Goal: Task Accomplishment & Management: Complete application form

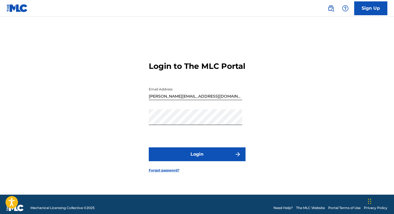
click at [191, 161] on button "Login" at bounding box center [197, 154] width 97 height 14
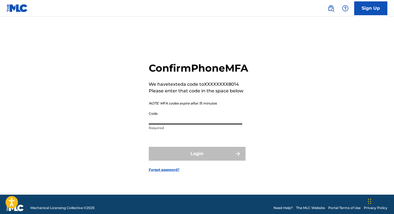
click at [183, 125] on input "Code" at bounding box center [196, 117] width 94 height 16
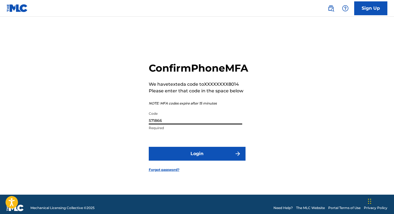
type input "571866"
click at [198, 159] on button "Login" at bounding box center [197, 154] width 97 height 14
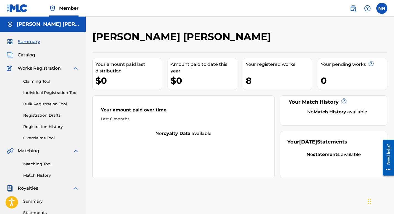
click at [26, 58] on span "Catalog" at bounding box center [26, 55] width 17 height 7
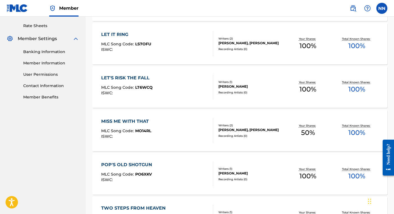
scroll to position [271, 0]
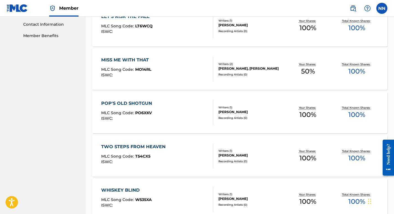
drag, startPoint x: 395, startPoint y: 58, endPoint x: 1, endPoint y: 39, distance: 394.2
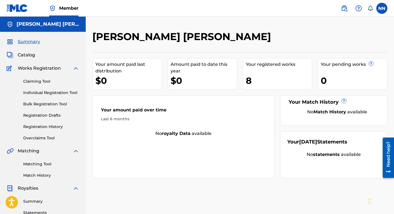
click at [39, 81] on link "Claiming Tool" at bounding box center [51, 82] width 56 height 6
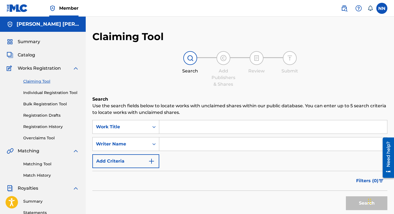
click at [186, 128] on input "Search Form" at bounding box center [273, 126] width 228 height 13
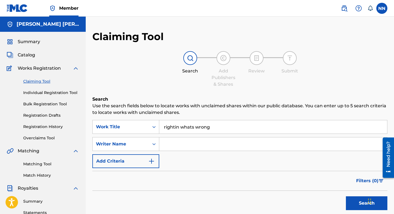
click at [356, 203] on button "Search" at bounding box center [367, 203] width 42 height 14
click at [360, 202] on button "Search" at bounding box center [367, 203] width 42 height 14
click at [220, 127] on input "rightin whats wrong" at bounding box center [273, 126] width 228 height 13
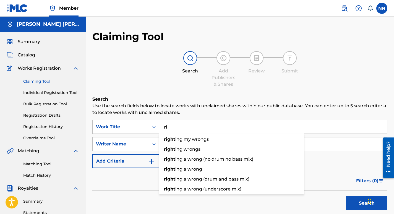
type input "r"
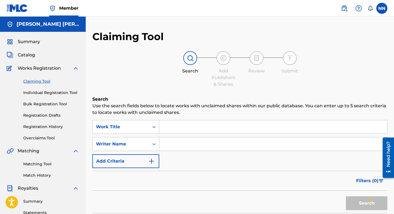
click at [60, 92] on link "Individual Registration Tool" at bounding box center [51, 93] width 56 height 6
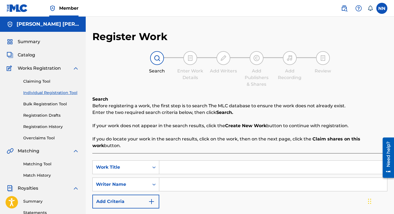
click at [221, 164] on input "Search Form" at bounding box center [273, 167] width 228 height 13
type input "Rightin' What' Wrong"
click at [199, 185] on input "Search Form" at bounding box center [273, 184] width 228 height 13
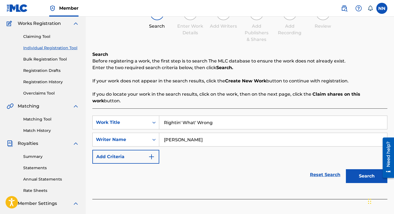
scroll to position [47, 0]
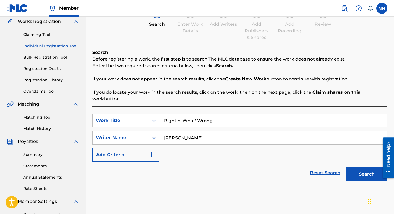
type input "[PERSON_NAME]"
click at [361, 174] on button "Search" at bounding box center [367, 174] width 42 height 14
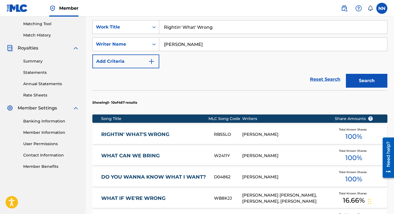
scroll to position [141, 0]
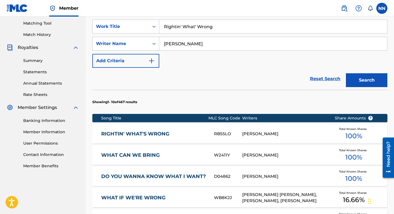
click at [273, 134] on div "[PERSON_NAME]" at bounding box center [284, 134] width 84 height 6
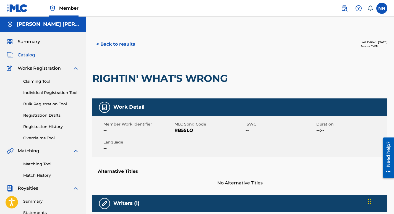
click at [48, 92] on link "Individual Registration Tool" at bounding box center [51, 93] width 56 height 6
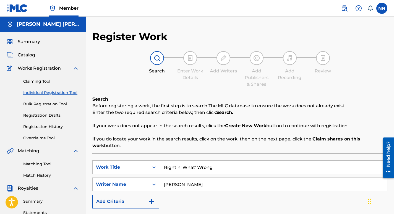
click at [217, 169] on input "Rightin' What' Wrong" at bounding box center [273, 167] width 228 height 13
type input "R"
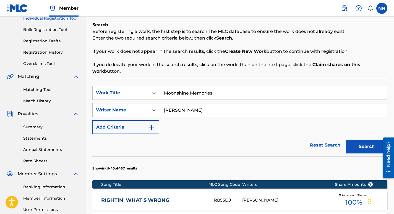
scroll to position [77, 0]
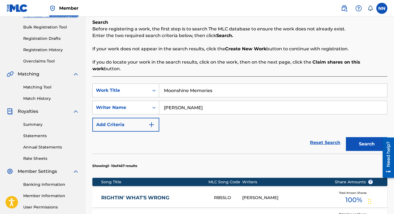
type input "Moonshine Memories"
click at [367, 142] on button "Search" at bounding box center [367, 144] width 42 height 14
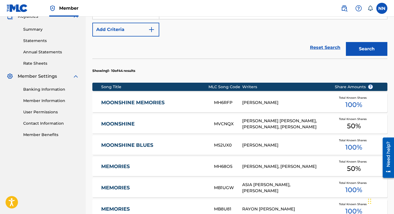
scroll to position [172, 0]
click at [146, 102] on link "MOONSHINE MEMORIES" at bounding box center [153, 102] width 105 height 6
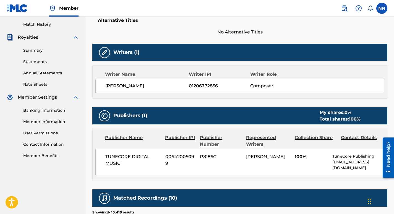
scroll to position [155, 0]
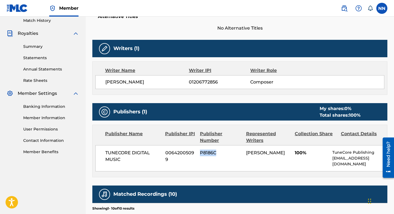
drag, startPoint x: 200, startPoint y: 154, endPoint x: 218, endPoint y: 151, distance: 17.6
click at [218, 151] on span "P8186C" at bounding box center [221, 153] width 42 height 7
copy span "P8186C"
drag, startPoint x: 166, startPoint y: 153, endPoint x: 174, endPoint y: 158, distance: 9.0
click at [174, 158] on span "00642005099" at bounding box center [180, 156] width 31 height 13
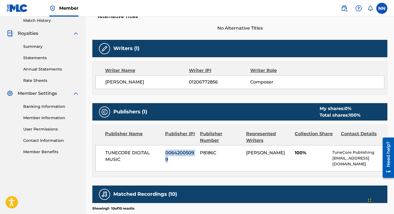
copy span "00642005099"
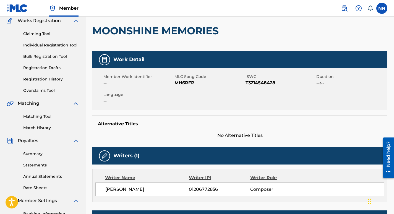
scroll to position [37, 0]
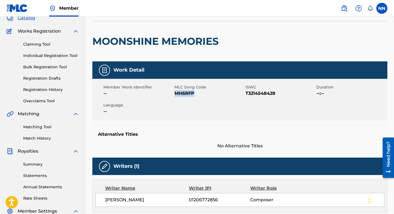
drag, startPoint x: 175, startPoint y: 92, endPoint x: 196, endPoint y: 93, distance: 21.6
click at [196, 93] on span "MH6RFP" at bounding box center [210, 93] width 70 height 7
copy span "MH6RFP"
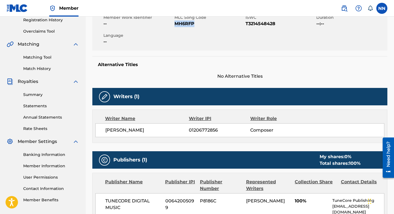
scroll to position [0, 0]
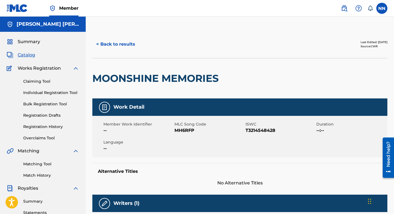
scroll to position [129, 0]
drag, startPoint x: 175, startPoint y: 131, endPoint x: 194, endPoint y: 133, distance: 18.9
click at [194, 133] on span "RB55LO" at bounding box center [210, 130] width 70 height 7
copy span "RB55LO"
click at [37, 79] on link "Claiming Tool" at bounding box center [51, 82] width 56 height 6
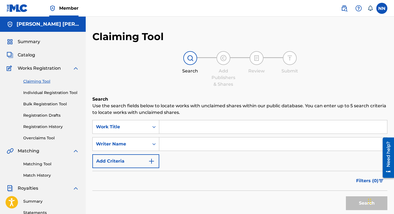
click at [171, 126] on input "Search Form" at bounding box center [273, 126] width 228 height 13
type input "Feelin' Alright"
click at [177, 145] on input "Search Form" at bounding box center [273, 144] width 228 height 13
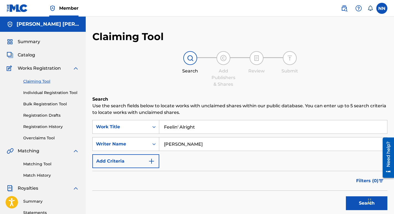
type input "[PERSON_NAME]"
click at [358, 202] on button "Search" at bounding box center [367, 203] width 42 height 14
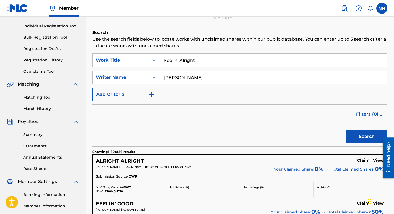
scroll to position [66, 0]
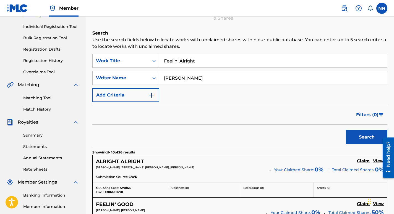
click at [179, 61] on input "Feelin' Alright" at bounding box center [273, 60] width 228 height 13
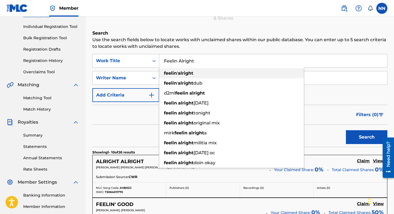
click at [190, 74] on strong "alright" at bounding box center [185, 73] width 15 height 5
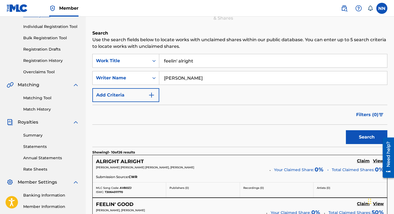
click at [369, 133] on button "Search" at bounding box center [367, 137] width 42 height 14
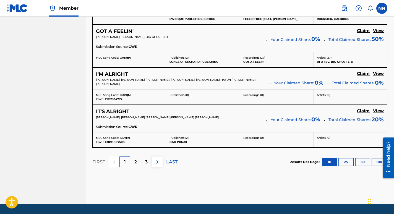
scroll to position [40, 0]
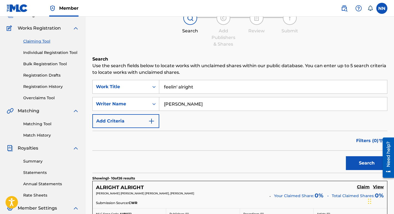
click at [178, 87] on input "feelin' alright" at bounding box center [273, 86] width 228 height 13
click at [226, 73] on p "Use the search fields below to locate works with unclaimed shares within our pu…" at bounding box center [239, 69] width 295 height 13
click at [369, 165] on button "Search" at bounding box center [367, 163] width 42 height 14
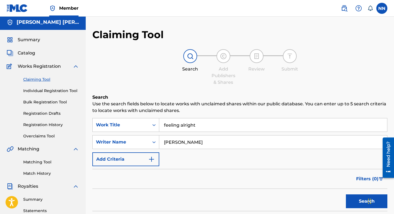
scroll to position [0, 0]
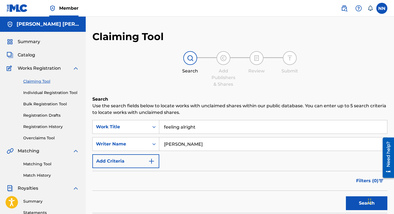
click at [179, 127] on input "feeling alright" at bounding box center [273, 126] width 228 height 13
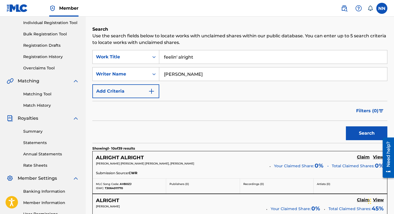
scroll to position [66, 0]
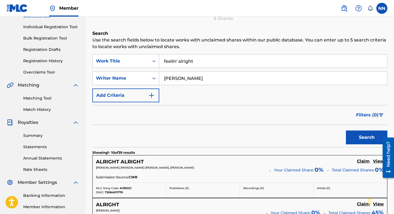
type input "feelin' alright"
click at [45, 27] on link "Individual Registration Tool" at bounding box center [51, 27] width 56 height 6
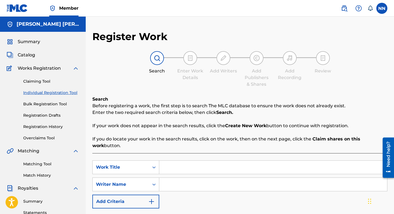
click at [180, 167] on input "Search Form" at bounding box center [273, 167] width 228 height 13
type input "feelin' alright"
click at [182, 184] on input "Search Form" at bounding box center [273, 184] width 228 height 13
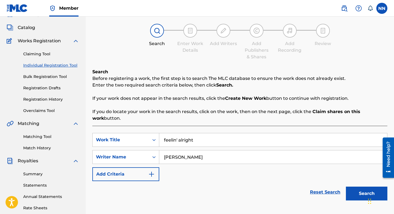
scroll to position [49, 0]
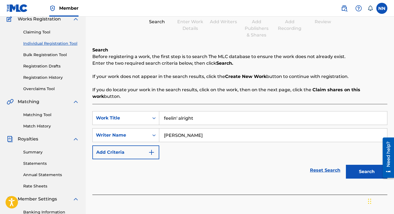
type input "[PERSON_NAME]"
click at [369, 172] on button "Search" at bounding box center [367, 172] width 42 height 14
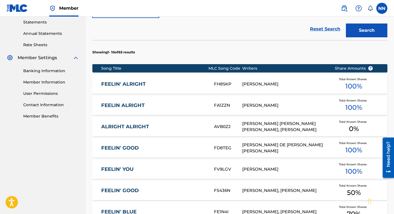
scroll to position [197, 0]
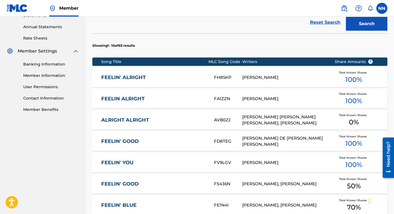
click at [256, 77] on div "[PERSON_NAME]" at bounding box center [284, 77] width 84 height 6
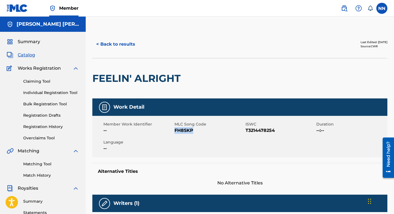
drag, startPoint x: 175, startPoint y: 131, endPoint x: 195, endPoint y: 131, distance: 19.9
click at [195, 131] on span "FH8SKP" at bounding box center [210, 130] width 70 height 7
copy span "FH8SKP"
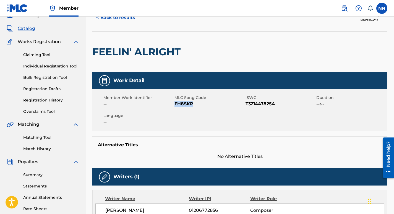
scroll to position [17, 0]
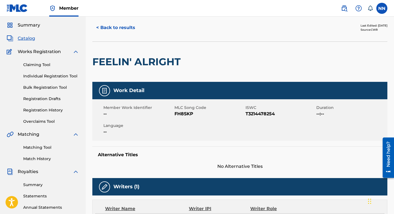
scroll to position [129, 0]
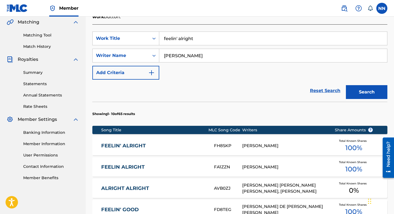
click at [138, 167] on link "FEELIN ALRIGHT" at bounding box center [153, 167] width 105 height 6
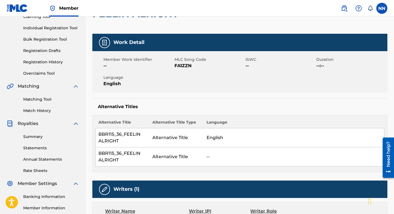
scroll to position [59, 0]
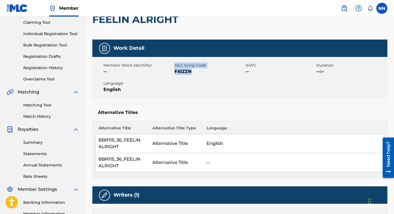
drag, startPoint x: 174, startPoint y: 71, endPoint x: 195, endPoint y: 73, distance: 21.1
click at [195, 73] on div "Member Work Identifier -- MLC Song Code FA1ZZN ISWC -- Duration --:-- Language …" at bounding box center [239, 78] width 295 height 42
click at [195, 73] on span "FA1ZZN" at bounding box center [210, 71] width 70 height 7
drag, startPoint x: 192, startPoint y: 71, endPoint x: 175, endPoint y: 76, distance: 18.6
click at [175, 76] on div "Member Work Identifier -- MLC Song Code FA1ZZN ISWC -- Duration --:-- Language …" at bounding box center [239, 78] width 295 height 42
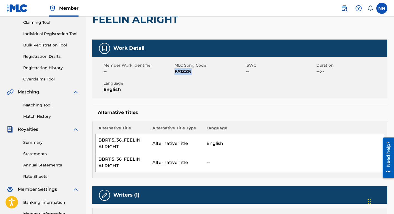
copy span "FA1ZZN"
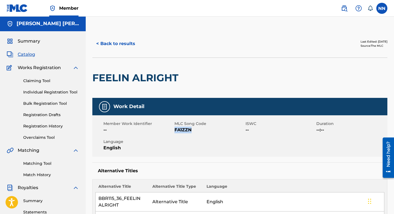
scroll to position [0, 0]
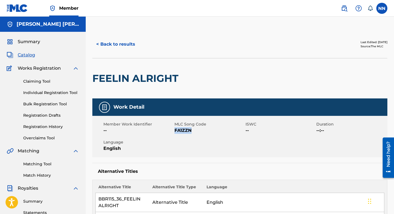
click at [56, 92] on link "Individual Registration Tool" at bounding box center [51, 93] width 56 height 6
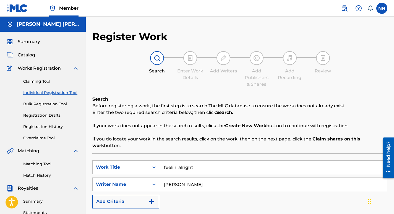
click at [200, 169] on input "feelin' alright" at bounding box center [273, 167] width 228 height 13
type input "f"
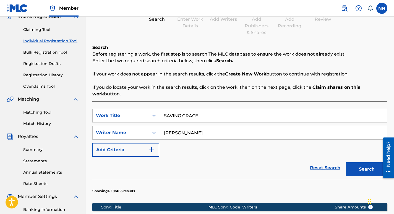
scroll to position [62, 0]
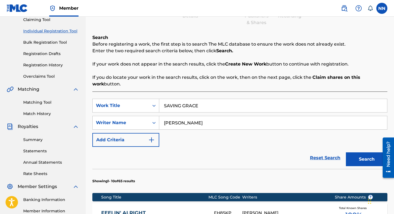
type input "SAVING GRACE"
click at [369, 157] on button "Search" at bounding box center [367, 159] width 42 height 14
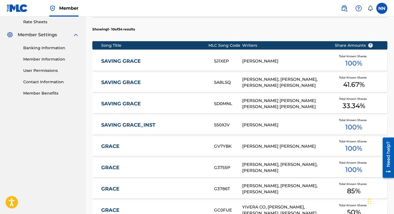
scroll to position [198, 0]
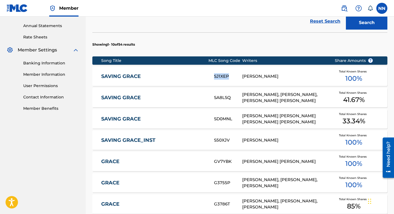
drag, startPoint x: 214, startPoint y: 76, endPoint x: 229, endPoint y: 77, distance: 15.2
click at [229, 77] on div "SAVING GRACE SJ1XEP NORMAN NELSON Total Known Shares 100 %" at bounding box center [239, 76] width 295 height 19
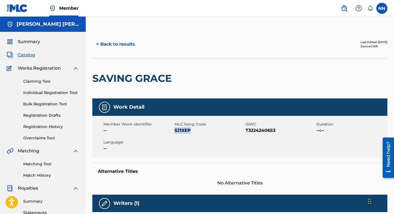
drag, startPoint x: 191, startPoint y: 130, endPoint x: 175, endPoint y: 132, distance: 15.7
click at [175, 132] on span "SJ1XEP" at bounding box center [210, 130] width 70 height 7
copy span "SJ1XEP"
click at [58, 93] on link "Individual Registration Tool" at bounding box center [51, 93] width 56 height 6
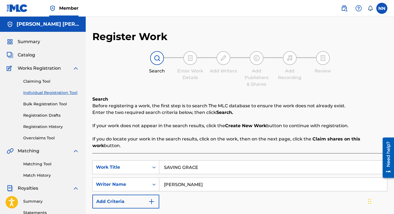
click at [204, 165] on input "SAVING GRACE" at bounding box center [273, 167] width 228 height 13
type input "S"
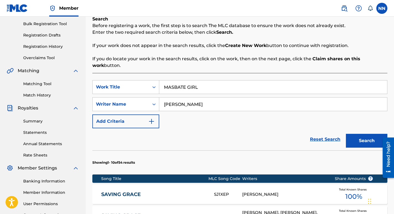
scroll to position [81, 0]
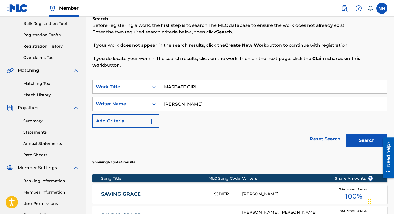
type input "MASBATE GIRL"
click at [368, 137] on button "Search" at bounding box center [367, 141] width 42 height 14
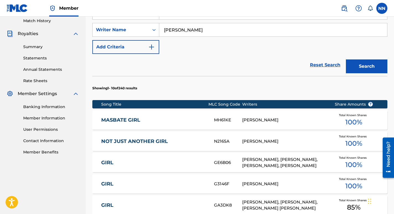
scroll to position [155, 0]
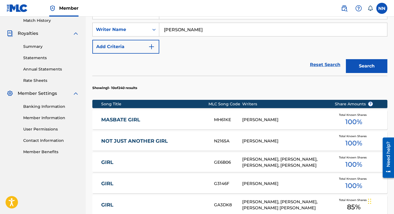
click at [136, 118] on link "MASBATE GIRL" at bounding box center [153, 120] width 105 height 6
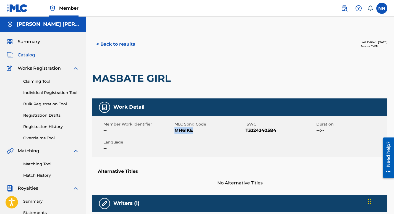
drag, startPoint x: 193, startPoint y: 130, endPoint x: 175, endPoint y: 131, distance: 17.7
click at [175, 131] on span "MH61KE" at bounding box center [210, 130] width 70 height 7
copy span "MH61KE"
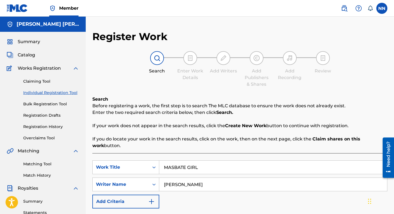
scroll to position [129, 0]
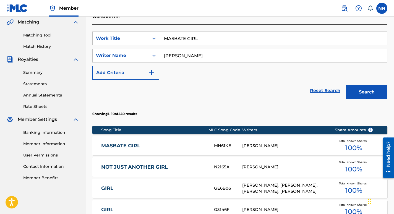
click at [205, 39] on input "MASBATE GIRL" at bounding box center [273, 38] width 228 height 13
type input "M"
type input "FILIPINA PASSION"
click at [363, 93] on button "Search" at bounding box center [367, 92] width 42 height 14
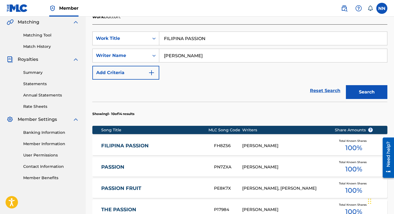
click at [141, 144] on link "FILIPINA PASSION" at bounding box center [153, 146] width 105 height 6
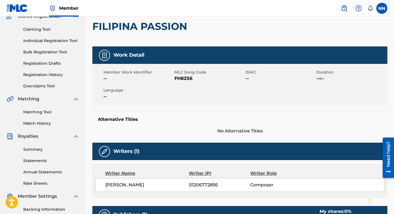
scroll to position [57, 0]
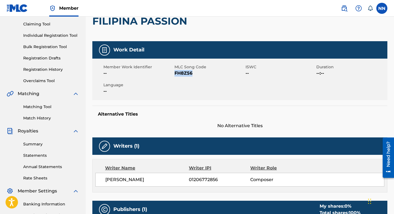
drag, startPoint x: 193, startPoint y: 74, endPoint x: 175, endPoint y: 76, distance: 18.0
click at [175, 76] on span "FH8Z56" at bounding box center [210, 73] width 70 height 7
copy span "FH8Z56"
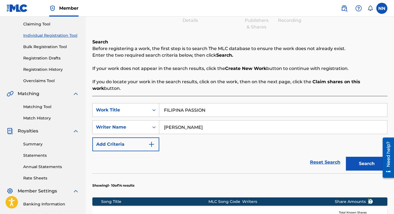
scroll to position [129, 0]
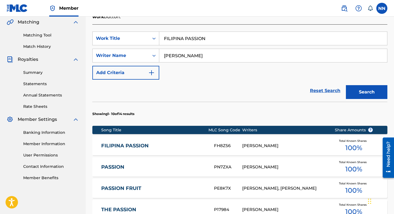
click at [211, 38] on input "FILIPINA PASSION" at bounding box center [273, 38] width 228 height 13
type input "F"
type input "NO FLAG HIGHER"
click at [369, 90] on button "Search" at bounding box center [367, 92] width 42 height 14
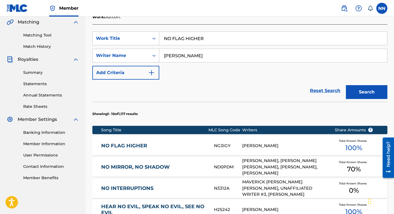
drag, startPoint x: 394, startPoint y: 63, endPoint x: 397, endPoint y: 78, distance: 15.1
click at [137, 149] on link "NO FLAG HIGHER" at bounding box center [153, 146] width 105 height 6
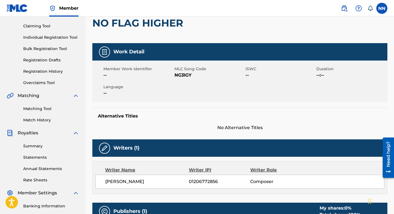
scroll to position [47, 0]
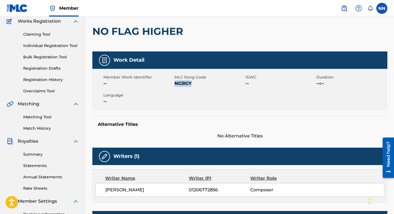
drag, startPoint x: 192, startPoint y: 83, endPoint x: 174, endPoint y: 85, distance: 18.1
click at [175, 85] on span "NG3IGY" at bounding box center [210, 83] width 70 height 7
copy span "NG3IGY"
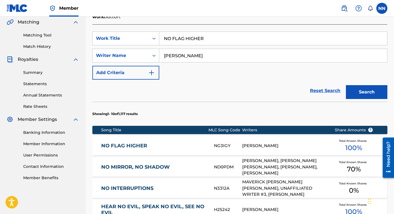
click at [211, 38] on input "NO FLAG HIGHER" at bounding box center [273, 38] width 228 height 13
type input "N"
type input "ONE CAST AT A TIME"
click at [193, 55] on input "[PERSON_NAME]" at bounding box center [273, 55] width 228 height 13
click at [370, 90] on button "Search" at bounding box center [367, 92] width 42 height 14
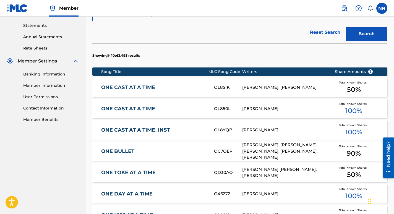
scroll to position [188, 0]
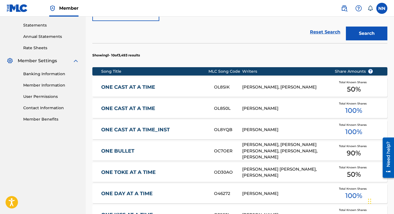
click at [283, 86] on div "CHRIS NELSON, JUSTIN DOUGLAS MORGAN" at bounding box center [284, 87] width 84 height 6
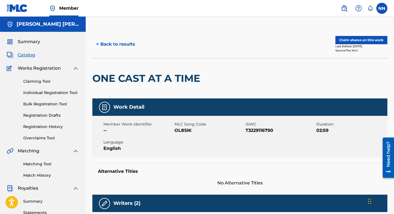
scroll to position [129, 0]
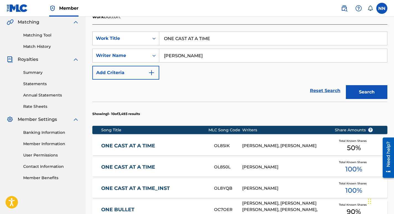
click at [274, 167] on div "[PERSON_NAME]" at bounding box center [284, 167] width 84 height 6
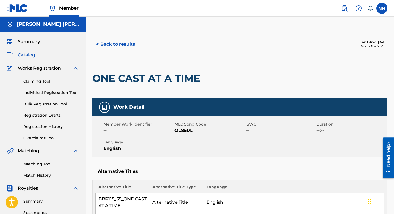
scroll to position [129, 0]
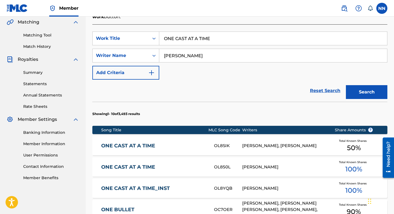
click at [271, 48] on div "SearchWithCriteria26cba11b-42f7-40c4-aba9-508df52cad8e Work Title ONE CAST AT A…" at bounding box center [239, 56] width 295 height 48
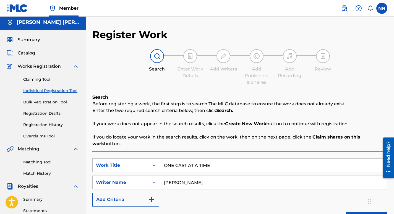
scroll to position [0, 0]
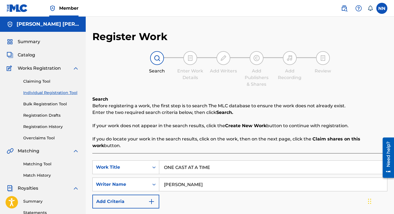
click at [230, 165] on input "ONE CAST AT A TIME" at bounding box center [273, 167] width 228 height 13
type input "O"
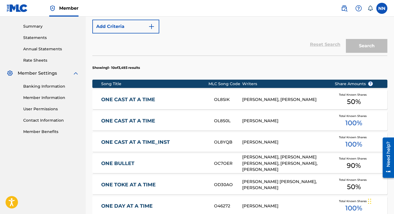
scroll to position [178, 0]
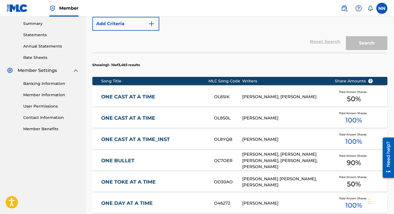
click at [133, 117] on link "ONE CAST AT A TIME" at bounding box center [153, 118] width 105 height 6
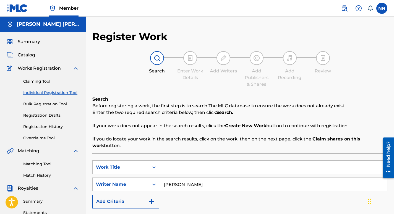
scroll to position [129, 0]
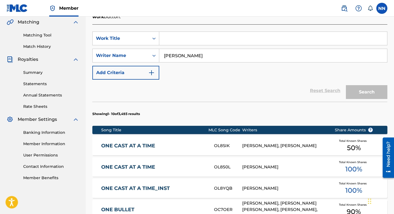
click at [140, 146] on link "ONE CAST AT A TIME" at bounding box center [153, 146] width 105 height 6
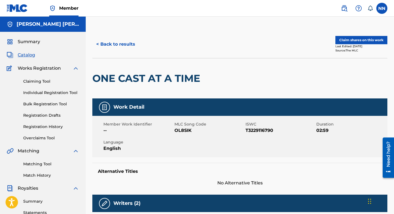
drag, startPoint x: 394, startPoint y: 62, endPoint x: 396, endPoint y: 68, distance: 6.1
click at [394, 68] on html "Accessibility Screen-Reader Guide, Feedback, and Issue Reporting | New window M…" at bounding box center [197, 107] width 394 height 214
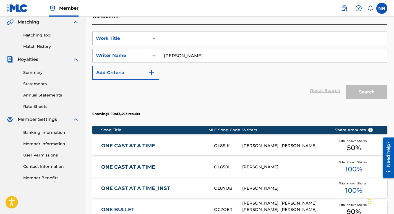
click at [184, 38] on input "Search Form" at bounding box center [273, 38] width 228 height 13
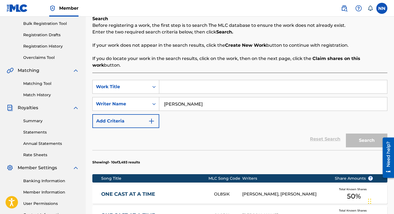
scroll to position [78, 0]
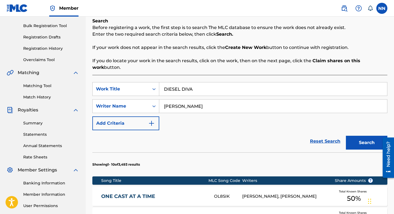
type input "DIESEL DIVA"
click at [371, 140] on button "Search" at bounding box center [367, 143] width 42 height 14
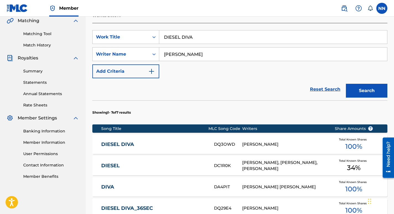
scroll to position [137, 0]
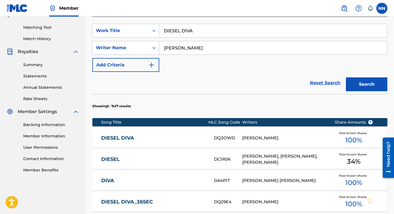
click at [125, 136] on link "DIESEL DIVA" at bounding box center [153, 138] width 105 height 6
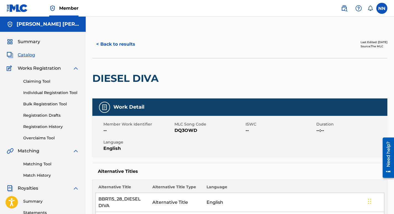
scroll to position [129, 0]
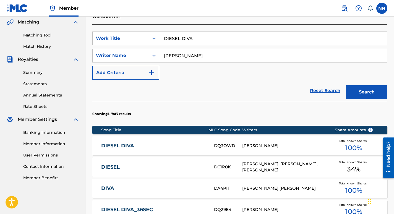
click at [196, 40] on input "DIESEL DIVA" at bounding box center [273, 38] width 228 height 13
type input "D"
type input "COUNTRY LOVE"
click at [366, 91] on button "Search" at bounding box center [367, 92] width 42 height 14
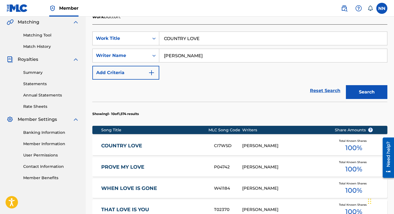
click at [135, 145] on link "COUNTRY LOVE" at bounding box center [153, 146] width 105 height 6
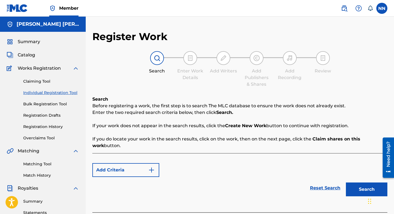
scroll to position [129, 0]
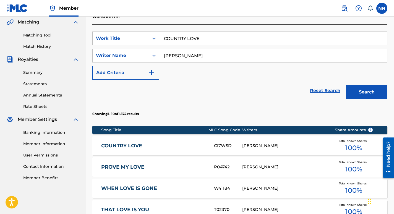
click at [218, 38] on input "COUNTRY LOVE" at bounding box center [273, 38] width 228 height 13
type input "COUNTRY BALLIN"
click at [363, 92] on button "Search" at bounding box center [367, 92] width 42 height 14
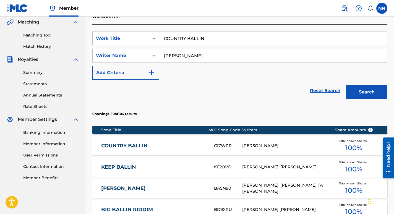
click at [267, 145] on div "[PERSON_NAME]" at bounding box center [284, 146] width 84 height 6
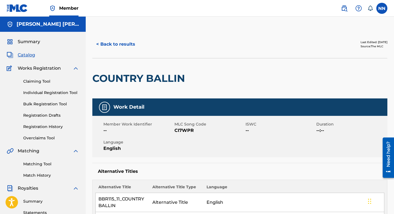
scroll to position [129, 0]
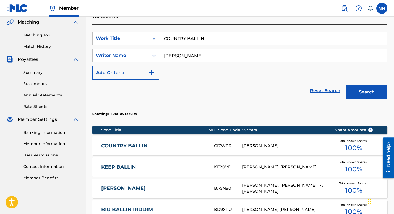
click at [209, 38] on input "COUNTRY BALLIN" at bounding box center [273, 38] width 228 height 13
type input "C"
type input "WHISKEY KISSES"
click at [359, 92] on button "Search" at bounding box center [367, 92] width 42 height 14
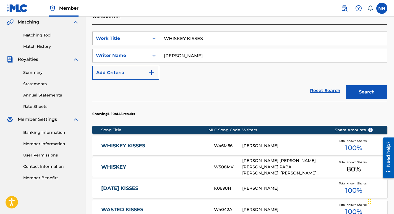
click at [261, 146] on div "[PERSON_NAME]" at bounding box center [284, 146] width 84 height 6
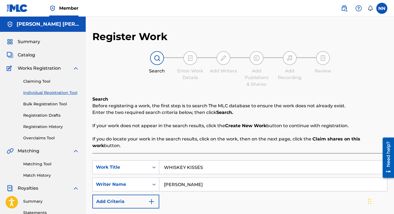
scroll to position [129, 0]
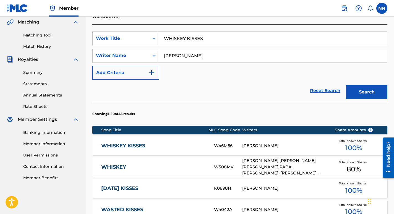
click at [210, 40] on input "WHISKEY KISSES" at bounding box center [273, 38] width 228 height 13
type input "W"
type input "COUNTRY SIP"
click at [371, 88] on button "Search" at bounding box center [367, 92] width 42 height 14
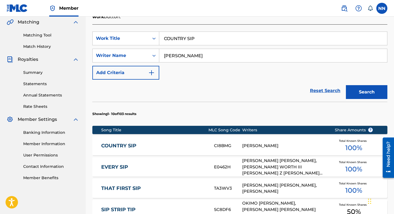
click at [253, 145] on div "[PERSON_NAME]" at bounding box center [284, 146] width 84 height 6
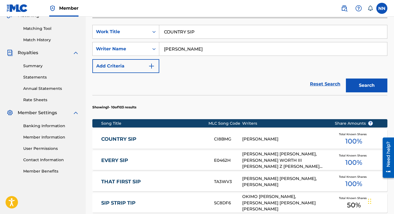
scroll to position [136, 0]
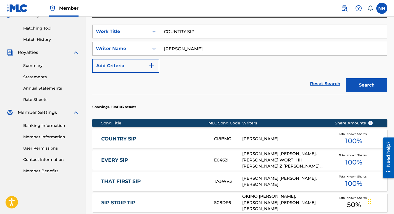
click at [225, 32] on input "COUNTRY SIP" at bounding box center [273, 31] width 228 height 13
type input "C"
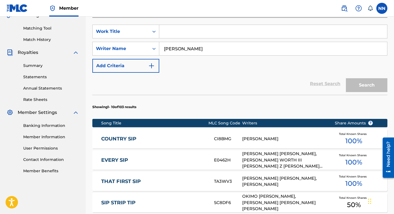
click at [183, 12] on nav "Member NN NN Norman Nelson chris@inkstringer.com Notification Preferences Profi…" at bounding box center [197, 8] width 394 height 17
click at [179, 35] on input "Search Form" at bounding box center [273, 31] width 228 height 13
click at [179, 35] on input "SH" at bounding box center [273, 31] width 228 height 13
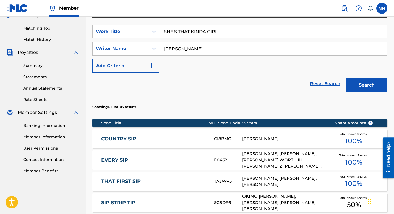
type input "SHE'S THAT KINDA GIRL"
click at [361, 86] on button "Search" at bounding box center [367, 85] width 42 height 14
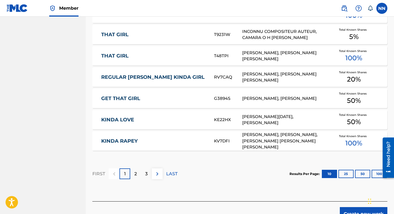
scroll to position [359, 0]
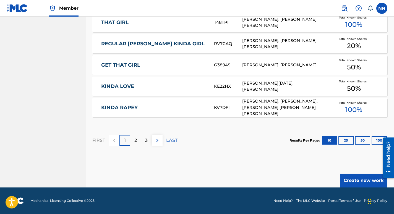
click at [367, 181] on button "Create new work" at bounding box center [364, 181] width 48 height 14
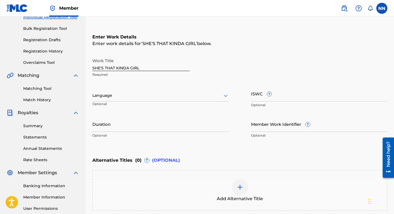
scroll to position [75, 0]
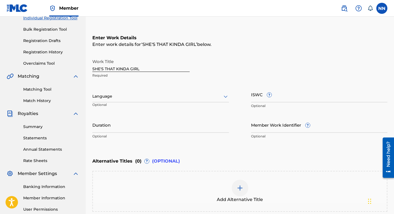
drag, startPoint x: 394, startPoint y: 92, endPoint x: 397, endPoint y: 100, distance: 8.3
click at [394, 100] on html "Accessibility Screen-Reader Guide, Feedback, and Issue Reporting | New window M…" at bounding box center [197, 32] width 394 height 214
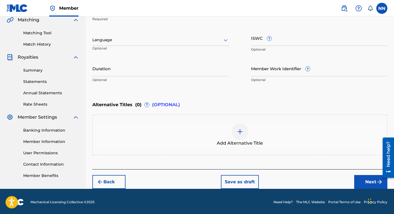
scroll to position [132, 0]
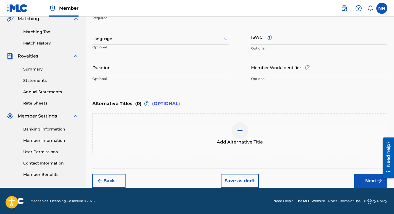
click at [374, 180] on button "Next" at bounding box center [370, 181] width 33 height 14
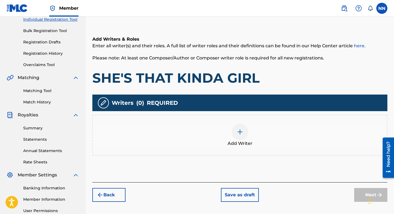
scroll to position [84, 0]
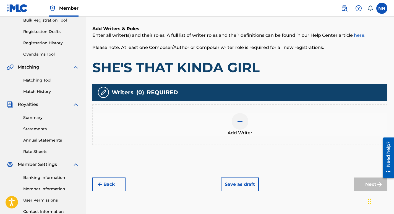
click at [239, 119] on img at bounding box center [240, 121] width 7 height 7
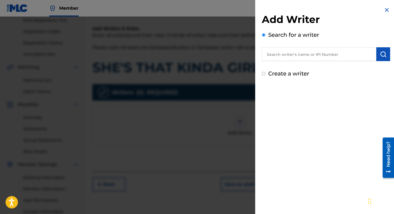
click at [278, 55] on input "text" at bounding box center [319, 54] width 115 height 14
click at [264, 73] on input "Create a writer" at bounding box center [264, 74] width 4 height 4
radio input "false"
radio input "true"
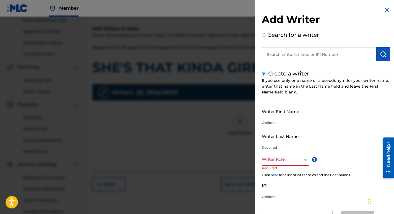
click at [296, 109] on input "Writer First Name" at bounding box center [310, 111] width 97 height 16
type input "n"
type input "[PERSON_NAME]"
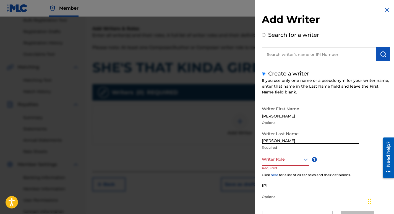
type input "[PERSON_NAME]"
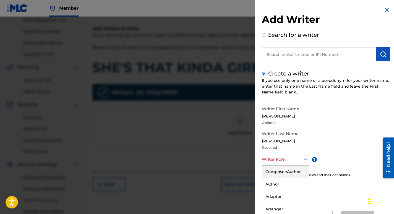
scroll to position [25, 0]
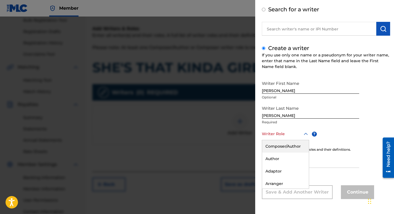
click at [306, 140] on div "8 results available. Use Up and Down to choose options, press Enter to select t…" at bounding box center [285, 134] width 47 height 12
click at [294, 145] on div "Composer/Author" at bounding box center [285, 146] width 47 height 12
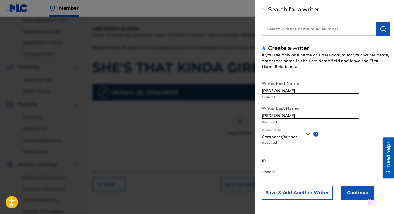
click at [285, 165] on input "IPI" at bounding box center [310, 161] width 97 height 16
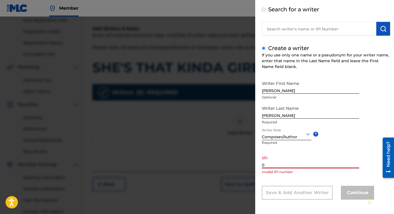
paste input "1206772856"
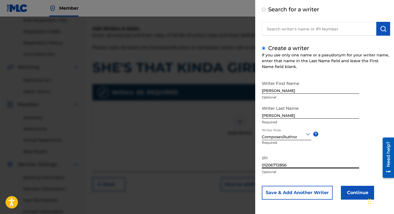
type input "01206772856"
click at [356, 191] on button "Continue" at bounding box center [357, 193] width 33 height 14
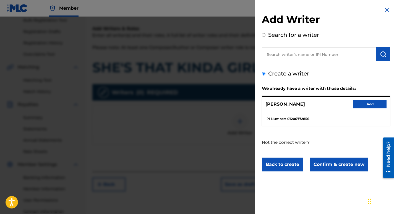
scroll to position [0, 0]
click at [363, 105] on button "Add" at bounding box center [370, 104] width 33 height 8
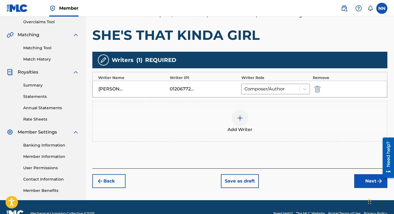
scroll to position [129, 0]
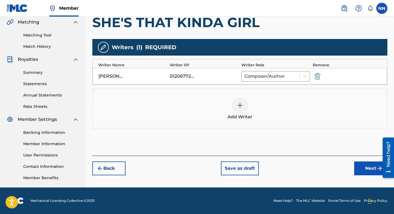
click at [364, 168] on button "Next" at bounding box center [370, 169] width 33 height 14
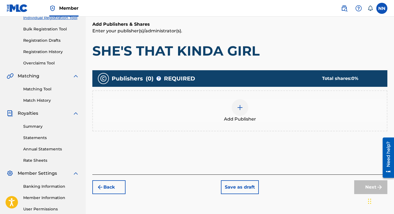
scroll to position [25, 0]
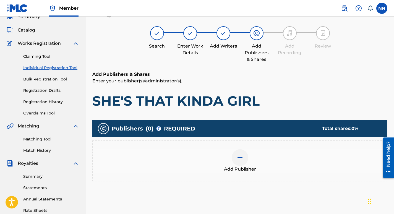
click at [241, 159] on img at bounding box center [240, 157] width 7 height 7
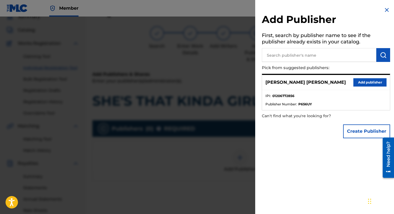
click at [369, 82] on button "Add publisher" at bounding box center [370, 82] width 33 height 8
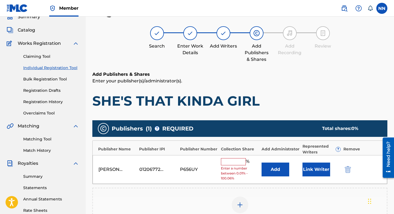
click at [235, 163] on input "text" at bounding box center [233, 161] width 25 height 7
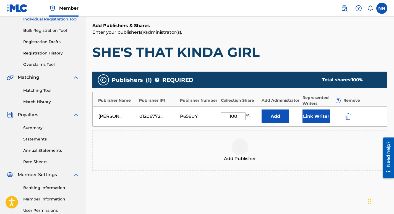
scroll to position [129, 0]
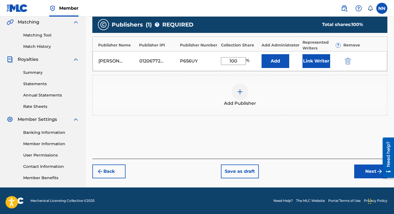
type input "100"
click at [366, 175] on button "Next" at bounding box center [370, 172] width 33 height 14
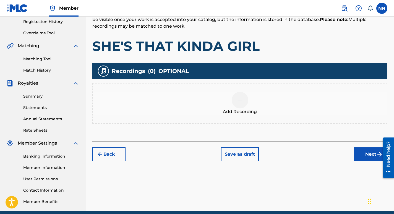
scroll to position [106, 0]
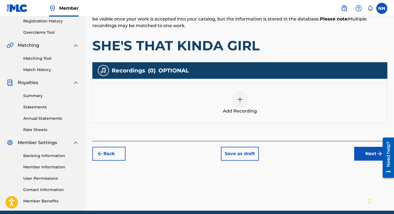
click at [372, 152] on button "Next" at bounding box center [370, 154] width 33 height 14
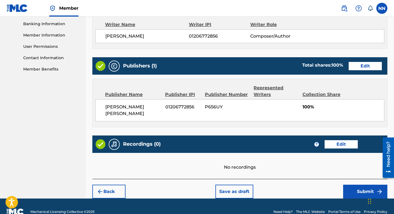
scroll to position [242, 0]
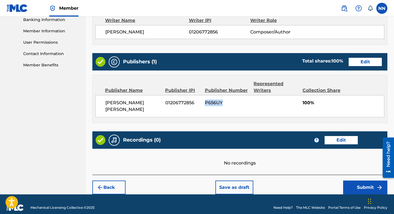
drag, startPoint x: 206, startPoint y: 103, endPoint x: 224, endPoint y: 103, distance: 18.5
click at [224, 103] on span "P656UY" at bounding box center [227, 103] width 45 height 7
click at [357, 181] on button "Submit" at bounding box center [365, 188] width 44 height 14
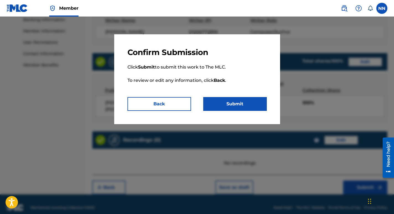
click at [231, 102] on button "Submit" at bounding box center [235, 104] width 64 height 14
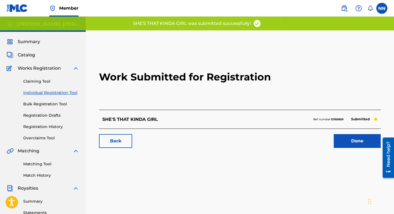
click at [361, 144] on link "Done" at bounding box center [357, 141] width 47 height 14
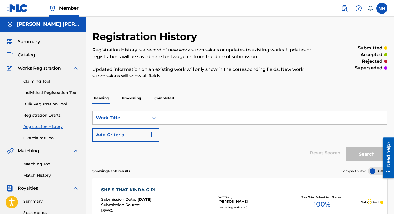
click at [49, 93] on link "Individual Registration Tool" at bounding box center [51, 93] width 56 height 6
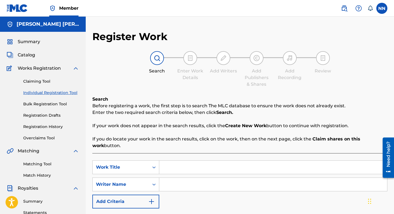
click at [182, 167] on input "Search Form" at bounding box center [273, 167] width 228 height 13
type input "Shiftin' Gears"
click at [185, 183] on input "Search Form" at bounding box center [273, 184] width 228 height 13
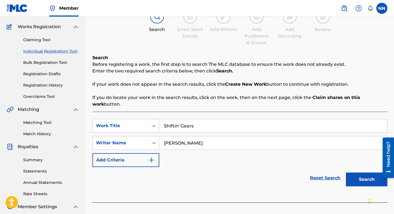
scroll to position [46, 0]
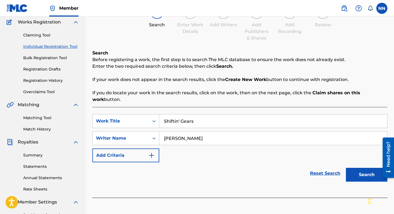
type input "[PERSON_NAME]"
click at [362, 171] on button "Search" at bounding box center [367, 175] width 42 height 14
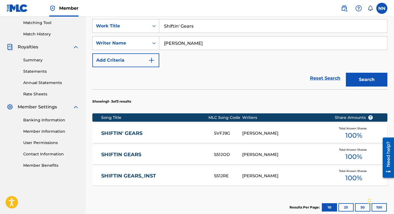
scroll to position [157, 0]
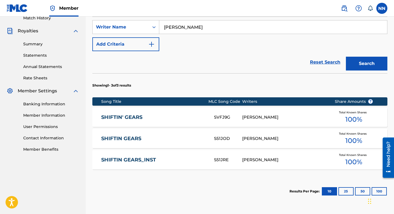
click at [129, 137] on link "SHIFTIN GEARS" at bounding box center [153, 139] width 105 height 6
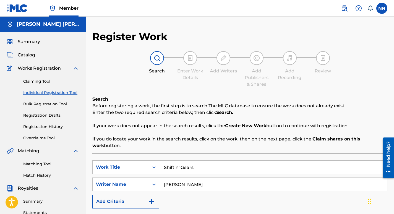
click at [28, 55] on span "Catalog" at bounding box center [26, 55] width 17 height 7
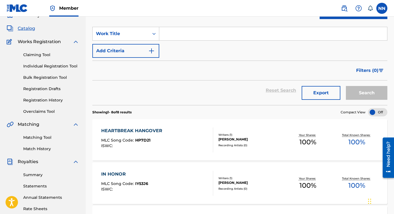
scroll to position [25, 0]
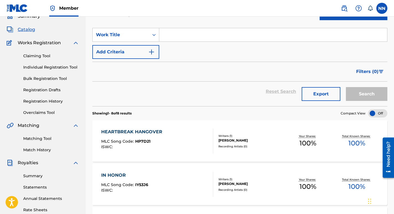
click at [56, 66] on link "Individual Registration Tool" at bounding box center [51, 67] width 56 height 6
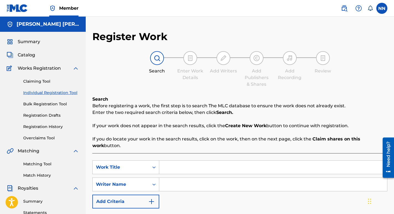
click at [181, 167] on input "Search Form" at bounding box center [273, 167] width 228 height 13
type input "life is a country road"
click at [178, 182] on input "Search Form" at bounding box center [273, 184] width 228 height 13
type input "[PERSON_NAME]"
drag, startPoint x: 394, startPoint y: 122, endPoint x: 397, endPoint y: 148, distance: 26.2
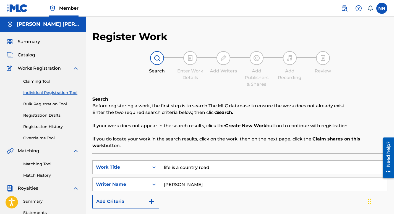
click at [394, 148] on html "Accessibility Screen-Reader Guide, Feedback, and Issue Reporting | New window M…" at bounding box center [197, 107] width 394 height 214
drag, startPoint x: 397, startPoint y: 148, endPoint x: 383, endPoint y: 87, distance: 62.4
click at [383, 87] on div "Search Enter Work Details Add Writers Add Publishers & Shares Add Recording Rev…" at bounding box center [239, 69] width 295 height 37
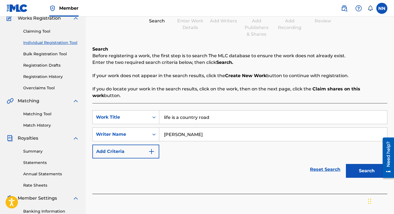
scroll to position [51, 0]
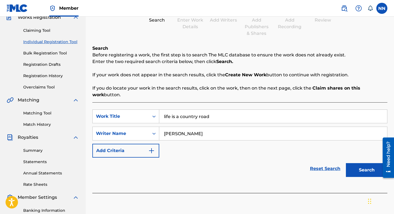
click at [366, 170] on button "Search" at bounding box center [367, 170] width 42 height 14
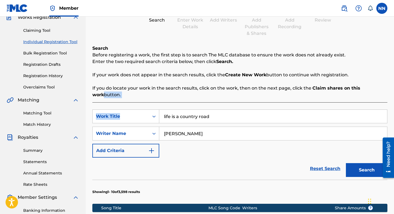
drag, startPoint x: 394, startPoint y: 87, endPoint x: 397, endPoint y: 106, distance: 19.1
click at [394, 106] on html "Accessibility Screen-Reader Guide, Feedback, and Issue Reporting | New window M…" at bounding box center [197, 56] width 394 height 214
drag, startPoint x: 396, startPoint y: 106, endPoint x: 372, endPoint y: 41, distance: 69.4
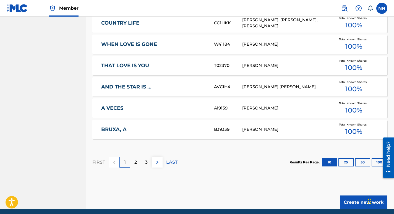
scroll to position [359, 0]
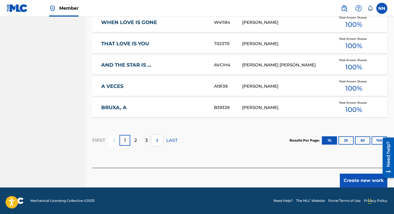
click at [358, 180] on button "Create new work" at bounding box center [364, 181] width 48 height 14
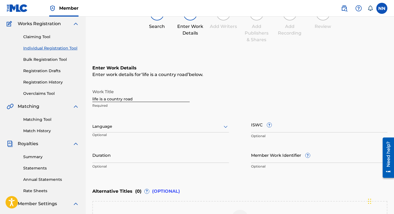
scroll to position [48, 0]
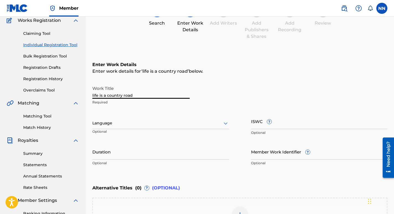
click at [145, 94] on input "life is a country road" at bounding box center [140, 91] width 97 height 16
type input "l"
type input "Life Is A Country Road"
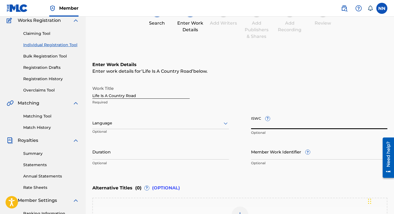
click at [281, 121] on input "ISWC ?" at bounding box center [319, 121] width 137 height 16
paste input "QZHNA2485062"
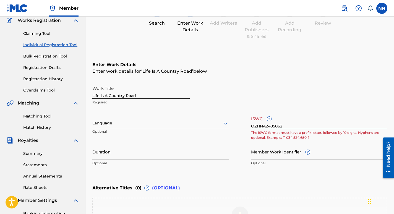
click at [295, 102] on div "Work Title Life Is A Country Road Required" at bounding box center [239, 95] width 295 height 25
click at [292, 126] on input "QZHNA2485062" at bounding box center [319, 121] width 137 height 16
type input "Q"
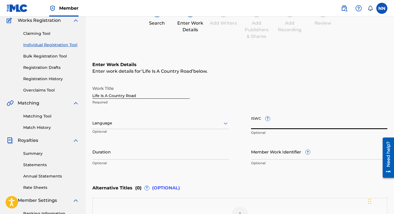
paste input "QZHNA2485062"
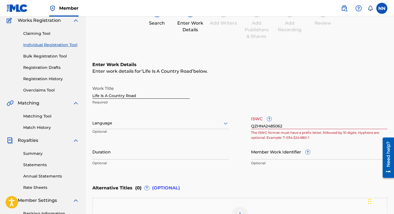
click at [300, 107] on div "Work Title Life Is A Country Road Required" at bounding box center [239, 95] width 295 height 25
click at [279, 150] on input "Member Work Identifier ?" at bounding box center [319, 152] width 137 height 16
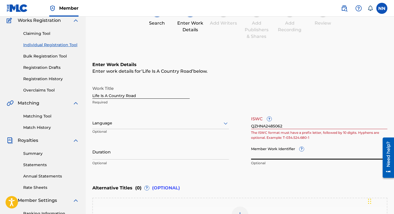
click at [291, 124] on input "QZHNA2485062" at bounding box center [319, 121] width 137 height 16
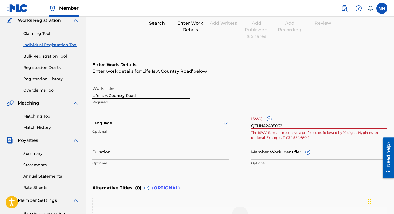
click at [255, 126] on input "QZHNA2485062" at bounding box center [319, 121] width 137 height 16
click at [291, 125] on input "Q-ZHNA2485062" at bounding box center [319, 121] width 137 height 16
type input "Q"
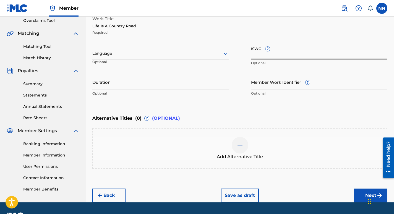
scroll to position [132, 0]
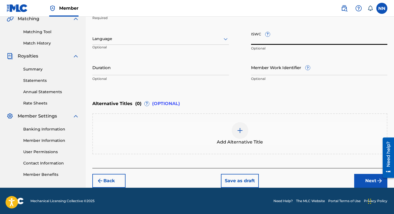
click at [372, 181] on button "Next" at bounding box center [370, 181] width 33 height 14
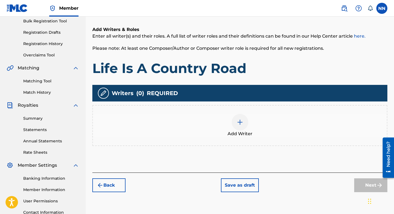
scroll to position [89, 0]
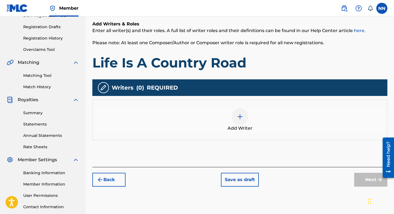
click at [240, 114] on img at bounding box center [240, 116] width 7 height 7
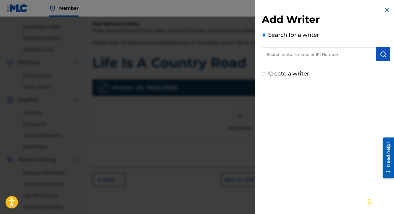
click at [263, 74] on input "Create a writer" at bounding box center [264, 74] width 4 height 4
radio input "false"
radio input "true"
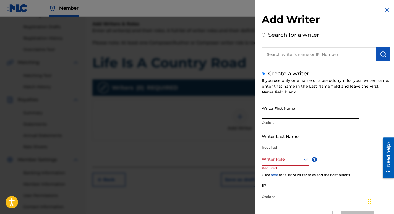
click at [283, 112] on input "Writer First Name" at bounding box center [310, 111] width 97 height 16
type input "[PERSON_NAME]"
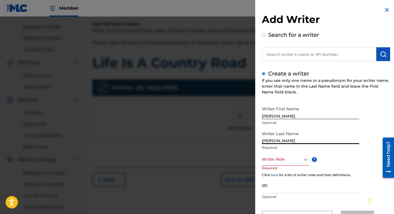
type input "[PERSON_NAME]"
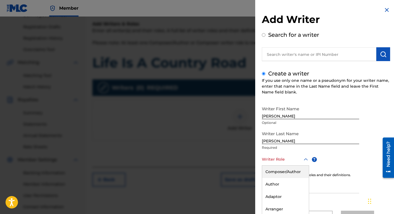
click at [307, 161] on div "8 results available. Use Up and Down to choose options, press Enter to select t…" at bounding box center [285, 159] width 47 height 12
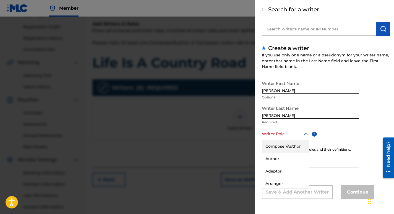
click at [292, 146] on div "Composer/Author" at bounding box center [285, 146] width 47 height 12
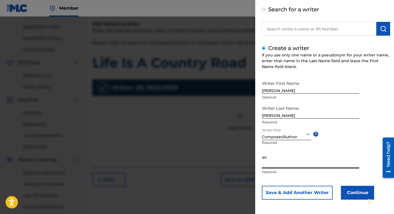
click at [283, 161] on input "IPI" at bounding box center [310, 161] width 97 height 16
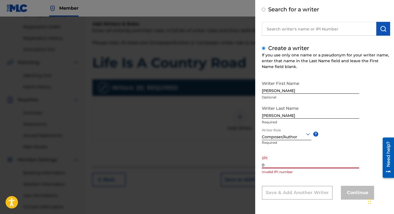
paste input "1206772856"
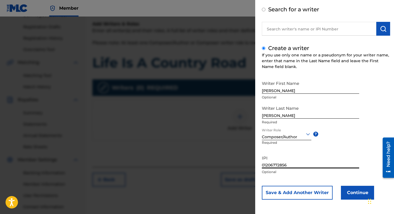
type input "01206772856"
click at [349, 192] on button "Continue" at bounding box center [357, 193] width 33 height 14
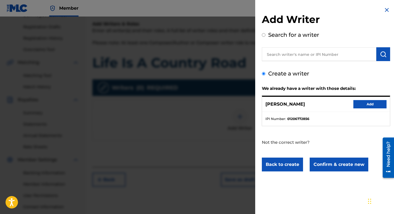
click at [367, 104] on button "Add" at bounding box center [370, 104] width 33 height 8
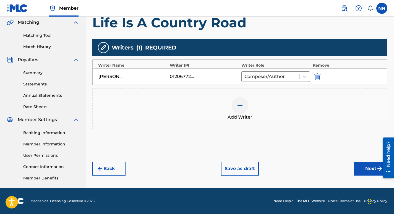
scroll to position [129, 0]
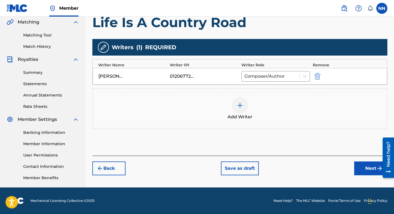
click at [374, 170] on button "Next" at bounding box center [370, 169] width 33 height 14
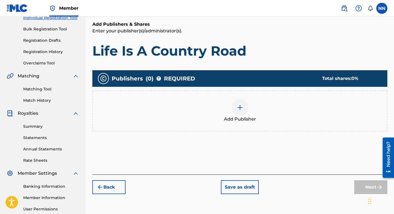
scroll to position [25, 0]
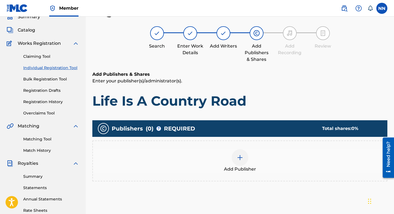
click at [240, 160] on img at bounding box center [240, 157] width 7 height 7
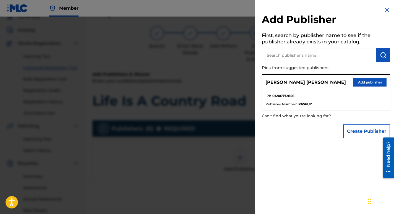
click at [363, 82] on button "Add publisher" at bounding box center [370, 82] width 33 height 8
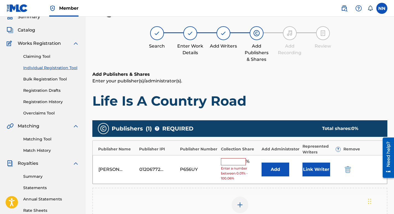
click at [235, 164] on input "text" at bounding box center [233, 161] width 25 height 7
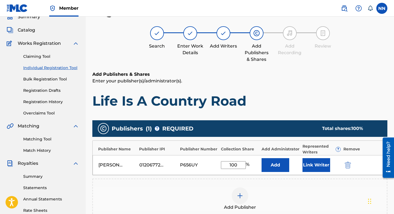
type input "100"
click at [323, 166] on button "Link Writer" at bounding box center [317, 165] width 28 height 14
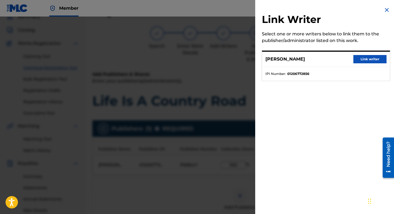
click at [363, 59] on button "Link writer" at bounding box center [370, 59] width 33 height 8
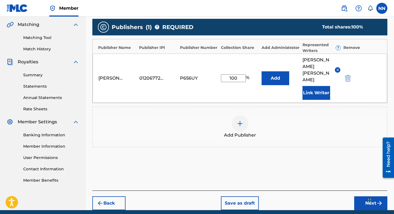
scroll to position [136, 0]
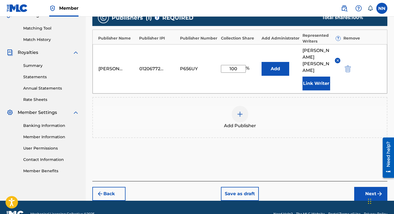
click at [370, 187] on button "Next" at bounding box center [370, 194] width 33 height 14
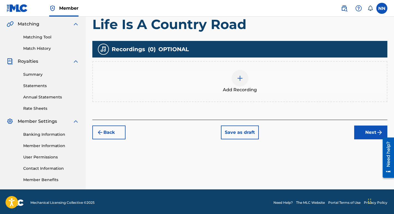
scroll to position [127, 0]
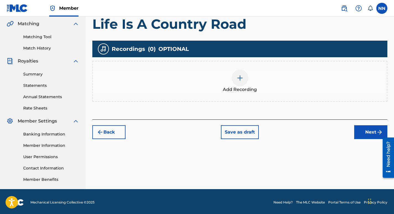
click at [369, 130] on button "Next" at bounding box center [370, 132] width 33 height 14
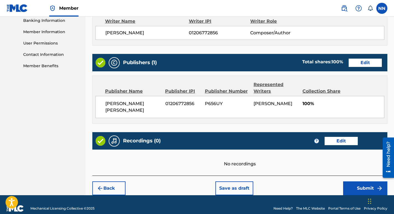
scroll to position [242, 0]
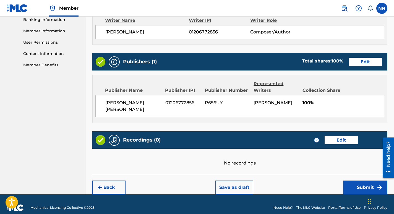
click at [362, 181] on button "Submit" at bounding box center [365, 188] width 44 height 14
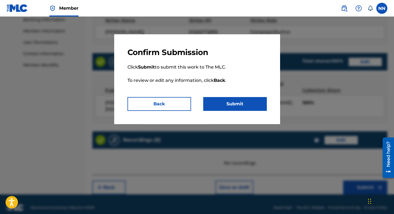
click at [230, 103] on button "Submit" at bounding box center [235, 104] width 64 height 14
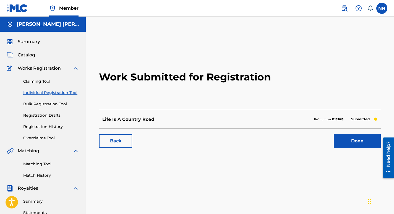
click at [56, 115] on link "Registration Drafts" at bounding box center [51, 116] width 56 height 6
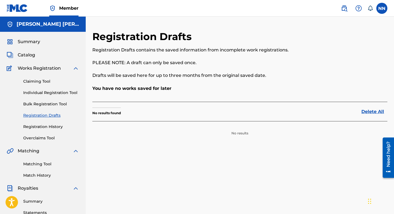
click at [54, 94] on link "Individual Registration Tool" at bounding box center [51, 93] width 56 height 6
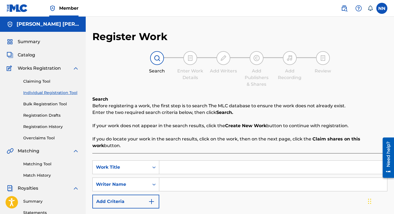
click at [186, 170] on input "Search Form" at bounding box center [273, 167] width 228 height 13
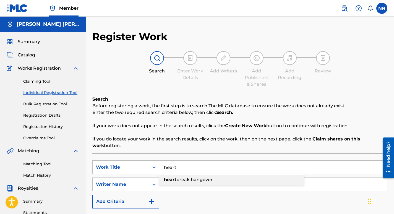
click at [183, 180] on span "break hangover" at bounding box center [195, 179] width 36 height 5
type input "heartbreak hangover"
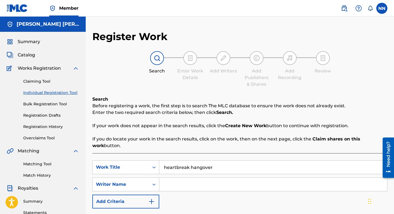
click at [185, 186] on input "Search Form" at bounding box center [273, 184] width 228 height 13
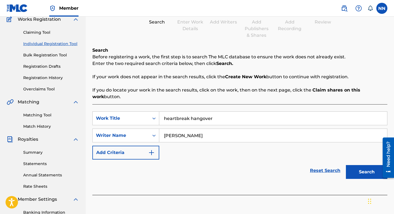
scroll to position [53, 0]
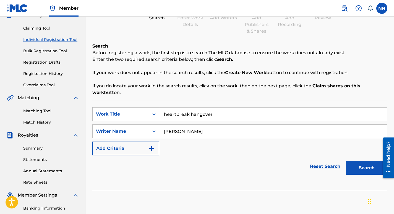
type input "[PERSON_NAME]"
click at [371, 168] on button "Search" at bounding box center [367, 168] width 42 height 14
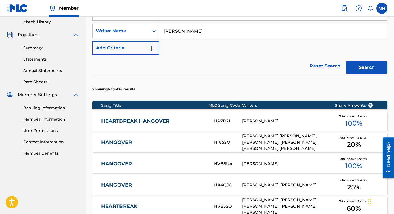
scroll to position [164, 0]
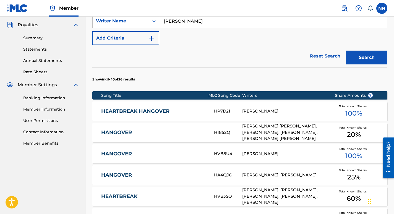
click at [272, 110] on div "[PERSON_NAME]" at bounding box center [284, 111] width 84 height 6
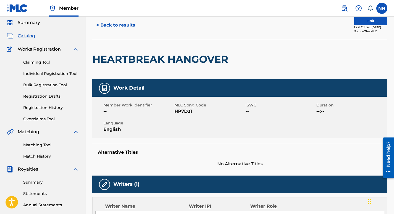
scroll to position [9, 0]
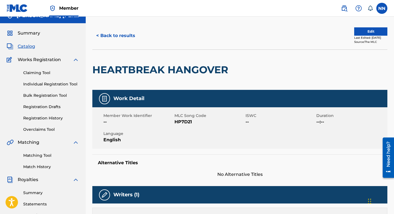
click at [363, 29] on button "Edit" at bounding box center [370, 31] width 33 height 8
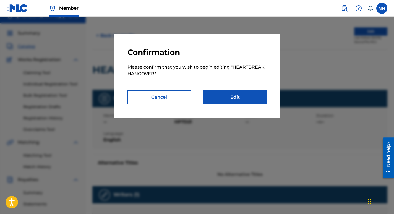
click at [245, 97] on link "Edit" at bounding box center [235, 97] width 64 height 14
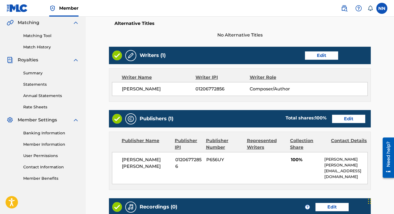
scroll to position [130, 0]
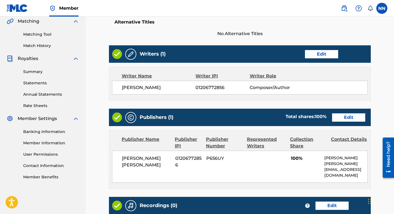
click at [347, 118] on link "Edit" at bounding box center [348, 117] width 33 height 8
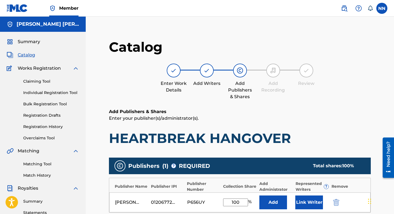
drag, startPoint x: 394, startPoint y: 79, endPoint x: 397, endPoint y: 99, distance: 19.9
click at [394, 99] on html "Accessibility Screen-Reader Guide, Feedback, and Issue Reporting | New window M…" at bounding box center [197, 107] width 394 height 214
click at [313, 201] on button "Link Writer" at bounding box center [310, 203] width 28 height 14
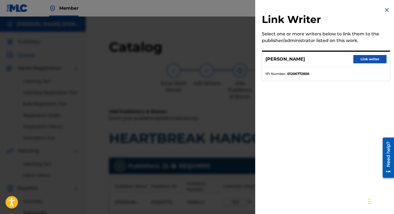
click at [368, 57] on button "Link writer" at bounding box center [370, 59] width 33 height 8
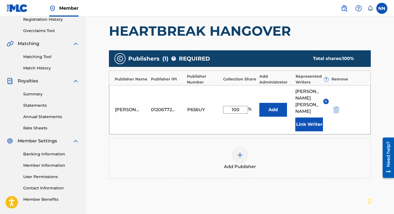
scroll to position [156, 0]
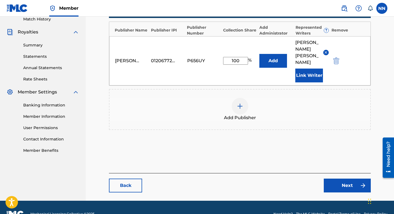
click at [348, 179] on link "Next" at bounding box center [347, 186] width 47 height 14
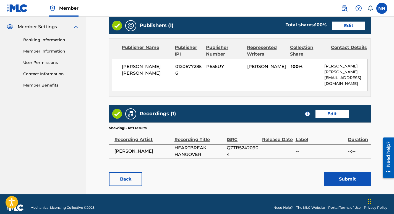
scroll to position [222, 0]
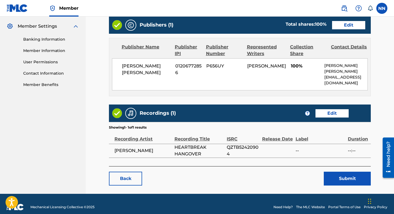
click at [348, 173] on button "Submit" at bounding box center [347, 179] width 47 height 14
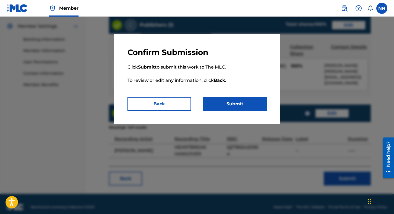
click at [234, 101] on button "Submit" at bounding box center [235, 104] width 64 height 14
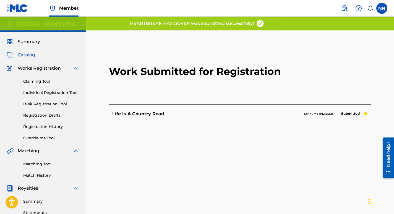
click at [47, 94] on link "Individual Registration Tool" at bounding box center [51, 93] width 56 height 6
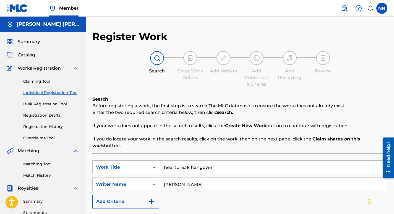
click at [37, 81] on link "Claiming Tool" at bounding box center [51, 82] width 56 height 6
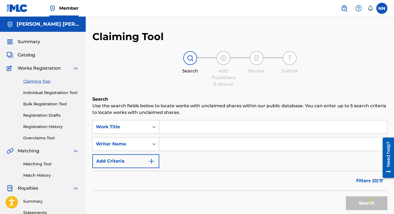
click at [26, 53] on span "Catalog" at bounding box center [26, 55] width 17 height 7
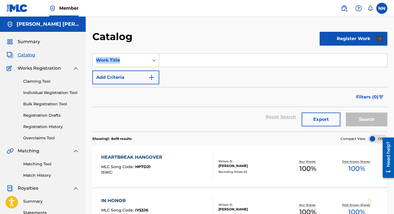
drag, startPoint x: 394, startPoint y: 39, endPoint x: 397, endPoint y: 64, distance: 25.4
click at [394, 64] on html "Accessibility Screen-Reader Guide, Feedback, and Issue Reporting | New window M…" at bounding box center [197, 107] width 394 height 214
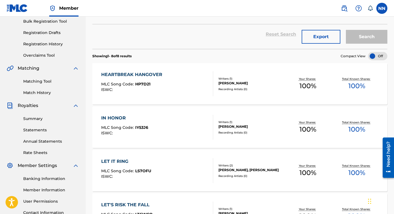
scroll to position [95, 0]
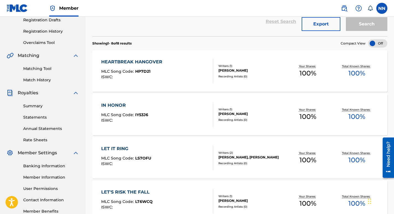
click at [112, 104] on div "IN HONOR" at bounding box center [124, 105] width 47 height 7
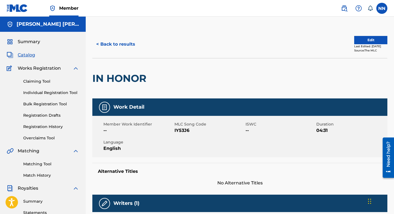
click at [365, 39] on button "Edit" at bounding box center [370, 40] width 33 height 8
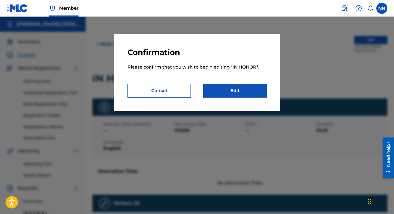
click at [239, 92] on link "Edit" at bounding box center [235, 91] width 64 height 14
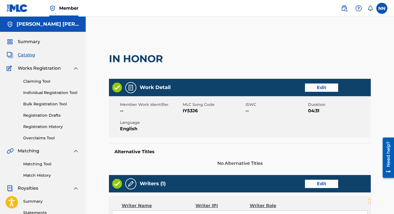
drag, startPoint x: 394, startPoint y: 26, endPoint x: 397, endPoint y: 53, distance: 27.0
click at [394, 53] on html "Accessibility Screen-Reader Guide, Feedback, and Issue Reporting | New window M…" at bounding box center [197, 107] width 394 height 214
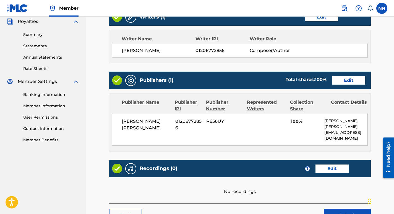
scroll to position [173, 0]
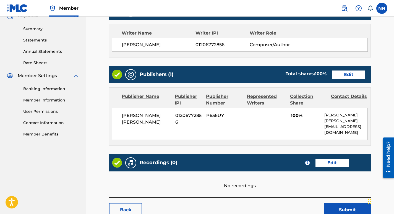
click at [349, 77] on link "Edit" at bounding box center [348, 75] width 33 height 8
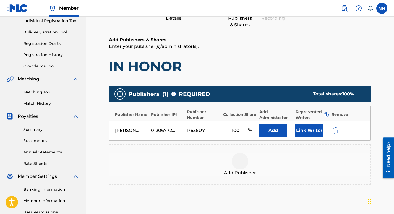
scroll to position [76, 0]
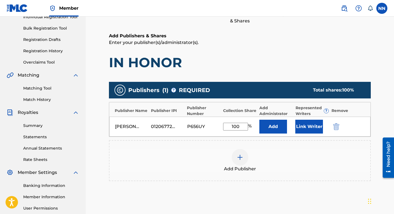
click at [319, 121] on button "Link Writer" at bounding box center [310, 127] width 28 height 14
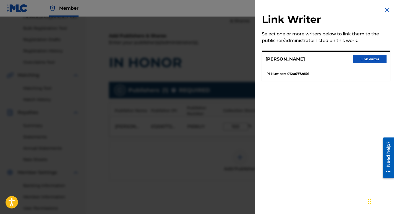
click at [367, 61] on button "Link writer" at bounding box center [370, 59] width 33 height 8
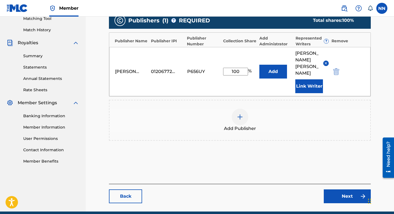
scroll to position [156, 0]
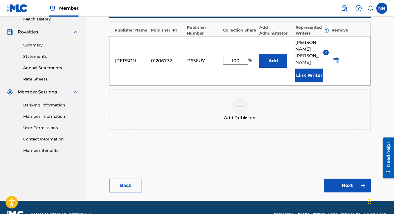
click at [345, 179] on link "Next" at bounding box center [347, 186] width 47 height 14
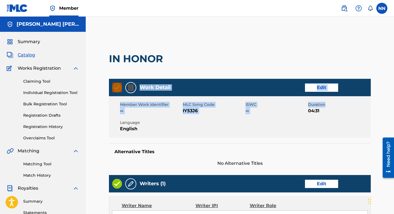
drag, startPoint x: 394, startPoint y: 75, endPoint x: 397, endPoint y: 98, distance: 23.2
click at [394, 98] on html "Accessibility Screen-Reader Guide, Feedback, and Issue Reporting | New window M…" at bounding box center [197, 107] width 394 height 214
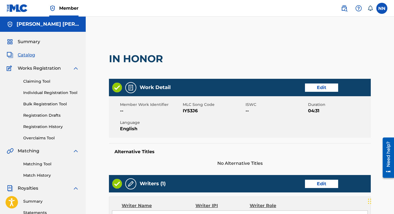
drag, startPoint x: 397, startPoint y: 98, endPoint x: 391, endPoint y: 110, distance: 13.7
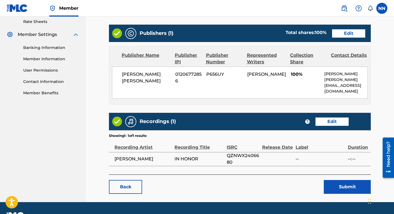
scroll to position [215, 0]
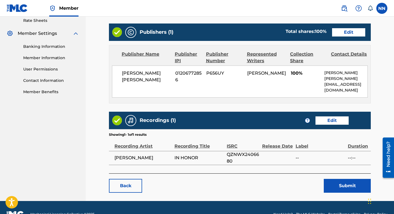
click at [345, 179] on button "Submit" at bounding box center [347, 186] width 47 height 14
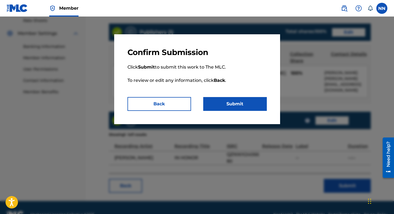
click at [240, 104] on button "Submit" at bounding box center [235, 104] width 64 height 14
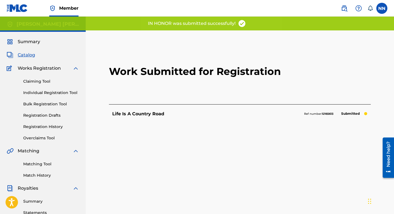
click at [25, 55] on span "Catalog" at bounding box center [26, 55] width 17 height 7
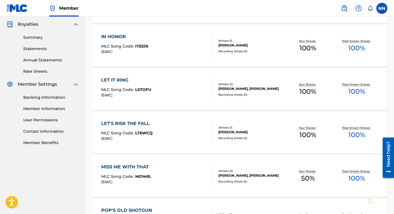
scroll to position [164, 0]
click at [123, 79] on div "LET IT RING" at bounding box center [126, 80] width 50 height 7
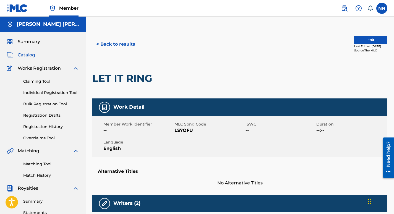
click at [24, 55] on span "Catalog" at bounding box center [26, 55] width 17 height 7
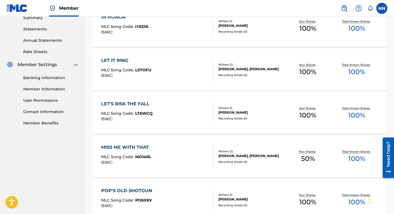
scroll to position [195, 0]
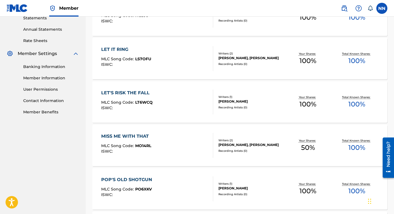
click at [136, 91] on div "LET'S RISK THE FALL" at bounding box center [126, 93] width 51 height 7
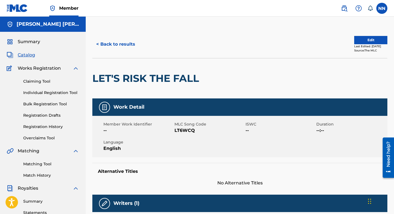
click at [363, 38] on button "Edit" at bounding box center [370, 40] width 33 height 8
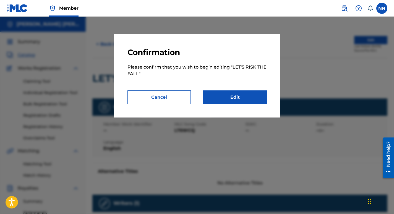
click at [238, 98] on link "Edit" at bounding box center [235, 97] width 64 height 14
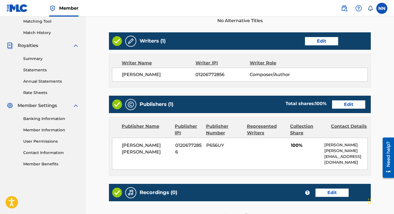
scroll to position [146, 0]
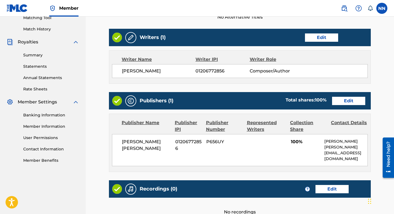
click at [352, 103] on link "Edit" at bounding box center [348, 101] width 33 height 8
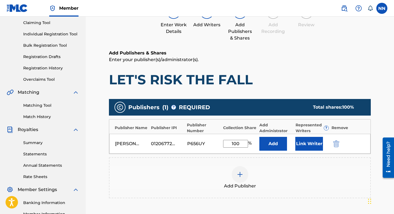
scroll to position [78, 0]
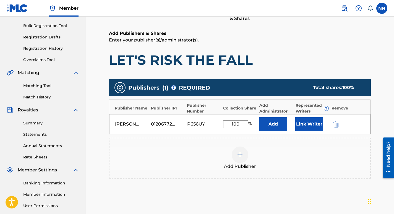
click at [316, 123] on button "Link Writer" at bounding box center [310, 124] width 28 height 14
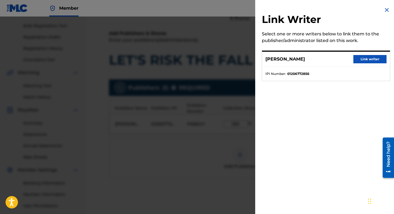
click at [367, 57] on button "Link writer" at bounding box center [370, 59] width 33 height 8
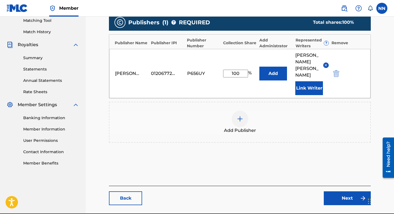
scroll to position [156, 0]
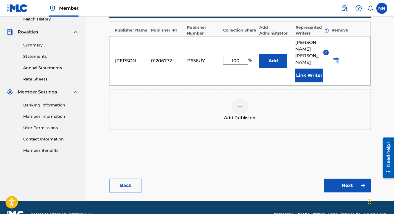
click at [349, 179] on link "Next" at bounding box center [347, 186] width 47 height 14
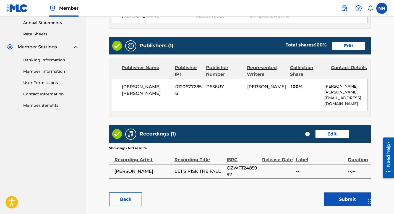
scroll to position [222, 0]
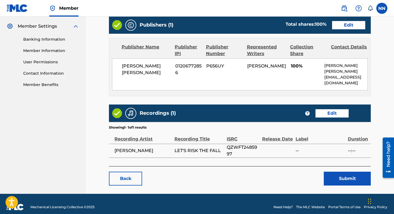
click at [347, 172] on button "Submit" at bounding box center [347, 179] width 47 height 14
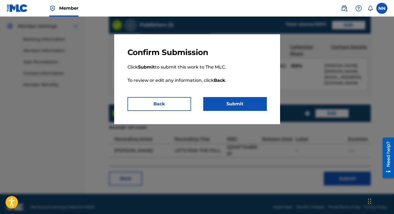
click at [232, 101] on button "Submit" at bounding box center [235, 104] width 64 height 14
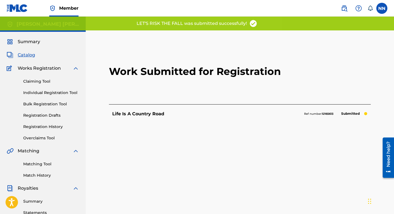
click at [23, 57] on span "Catalog" at bounding box center [26, 55] width 17 height 7
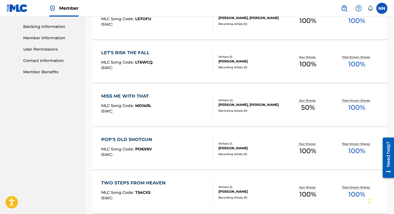
scroll to position [239, 0]
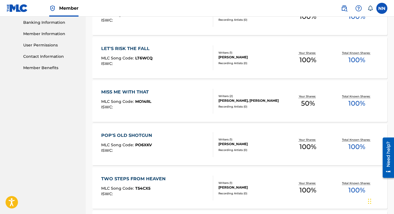
click at [127, 91] on div "MISS ME WITH THAT" at bounding box center [126, 92] width 50 height 7
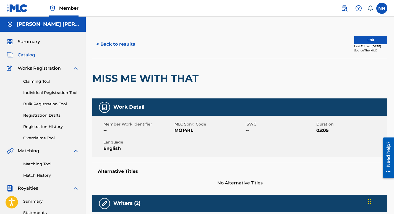
click at [360, 38] on button "Edit" at bounding box center [370, 40] width 33 height 8
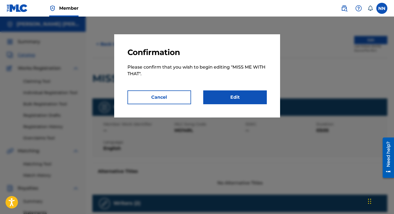
click at [238, 99] on link "Edit" at bounding box center [235, 97] width 64 height 14
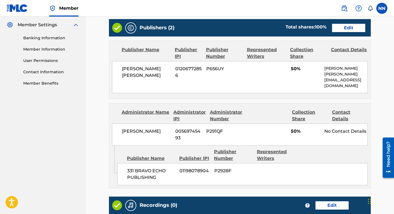
scroll to position [232, 0]
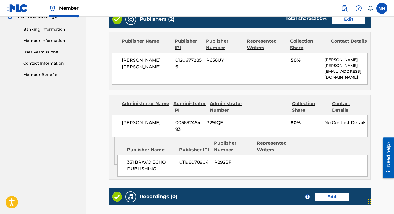
click at [352, 20] on link "Edit" at bounding box center [348, 19] width 33 height 8
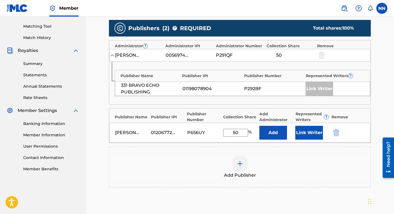
scroll to position [161, 0]
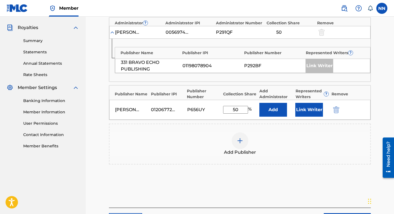
click at [308, 108] on button "Link Writer" at bounding box center [310, 110] width 28 height 14
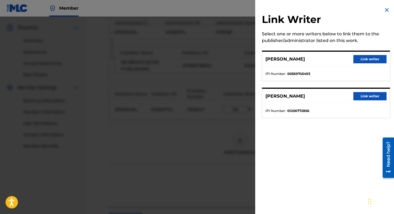
click at [371, 97] on button "Link writer" at bounding box center [370, 96] width 33 height 8
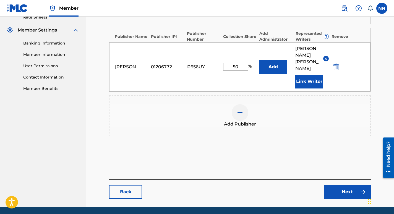
scroll to position [223, 0]
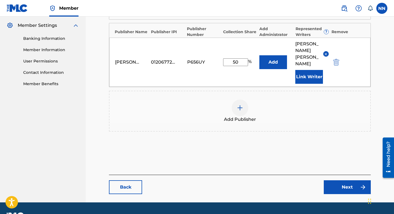
click at [351, 180] on link "Next" at bounding box center [347, 187] width 47 height 14
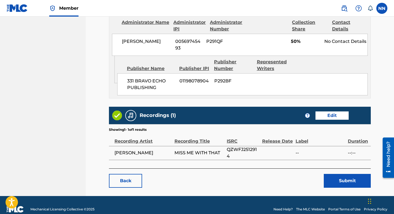
scroll to position [315, 0]
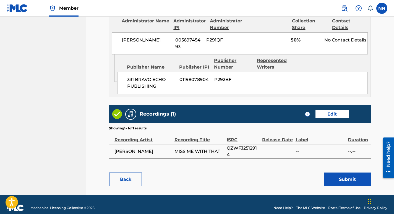
click at [344, 175] on button "Submit" at bounding box center [347, 180] width 47 height 14
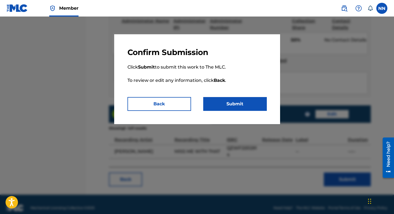
click at [234, 104] on button "Submit" at bounding box center [235, 104] width 64 height 14
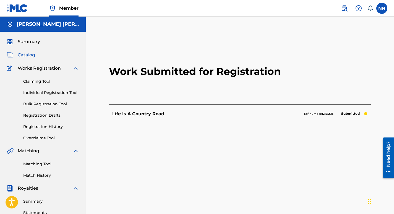
click at [26, 54] on span "Catalog" at bounding box center [26, 55] width 17 height 7
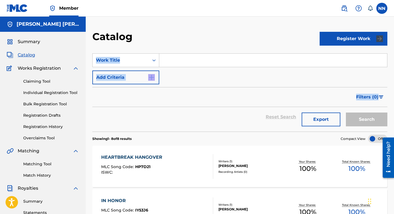
drag, startPoint x: 394, startPoint y: 37, endPoint x: 397, endPoint y: 94, distance: 56.3
click at [394, 94] on html "Accessibility Screen-Reader Guide, Feedback, and Issue Reporting | New window M…" at bounding box center [197, 107] width 394 height 214
click at [304, 31] on div "Catalog" at bounding box center [205, 38] width 227 height 16
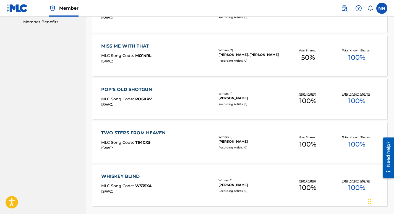
scroll to position [289, 0]
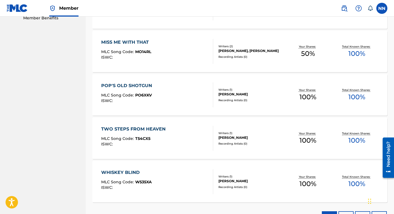
click at [141, 87] on div "POP'S OLD SHOTGUN" at bounding box center [128, 85] width 54 height 7
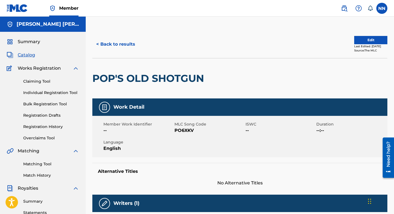
click at [367, 40] on button "Edit" at bounding box center [370, 40] width 33 height 8
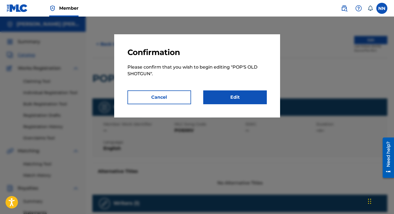
click at [229, 95] on link "Edit" at bounding box center [235, 97] width 64 height 14
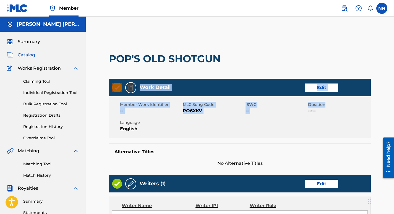
drag, startPoint x: 394, startPoint y: 58, endPoint x: 397, endPoint y: 102, distance: 44.7
click at [394, 102] on html "Accessibility Screen-Reader Guide, Feedback, and Issue Reporting | New window M…" at bounding box center [197, 107] width 394 height 214
drag, startPoint x: 397, startPoint y: 102, endPoint x: 360, endPoint y: 47, distance: 66.3
click at [360, 47] on div "POP'S OLD SHOTGUN" at bounding box center [240, 59] width 262 height 40
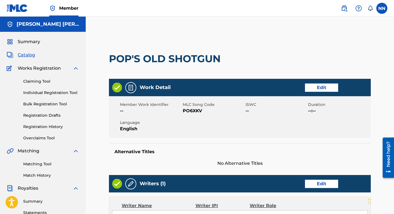
drag, startPoint x: 394, startPoint y: 54, endPoint x: 396, endPoint y: 68, distance: 14.9
click at [394, 68] on html "Accessibility Screen-Reader Guide, Feedback, and Issue Reporting | New window M…" at bounding box center [197, 107] width 394 height 214
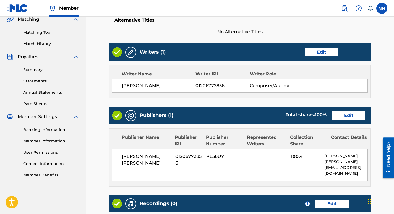
scroll to position [141, 0]
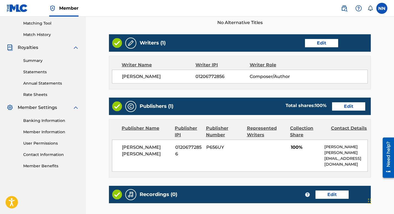
click at [347, 106] on link "Edit" at bounding box center [348, 106] width 33 height 8
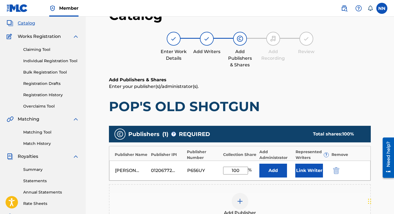
scroll to position [36, 0]
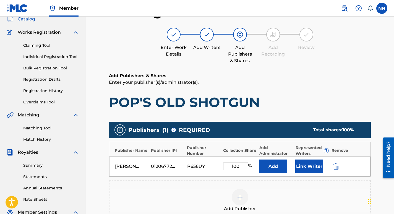
click at [315, 165] on button "Link Writer" at bounding box center [310, 167] width 28 height 14
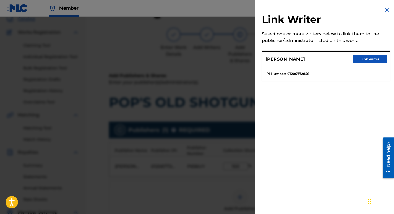
click at [369, 60] on button "Link writer" at bounding box center [370, 59] width 33 height 8
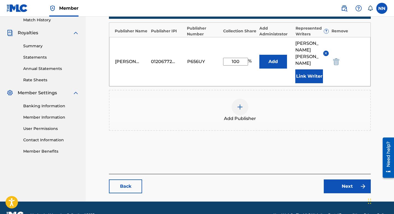
scroll to position [156, 0]
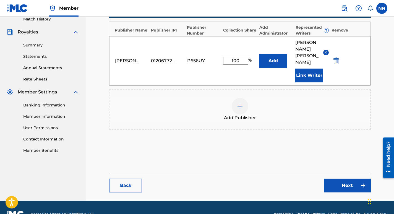
click at [341, 179] on link "Next" at bounding box center [347, 186] width 47 height 14
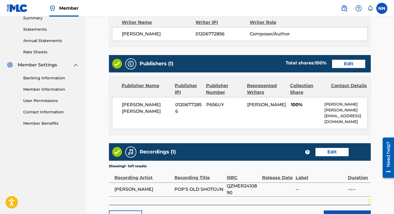
scroll to position [222, 0]
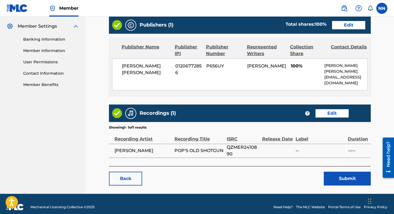
click at [344, 177] on button "Submit" at bounding box center [347, 179] width 47 height 14
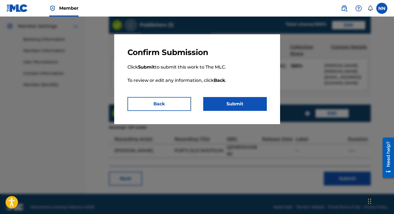
click at [236, 102] on button "Submit" at bounding box center [235, 104] width 64 height 14
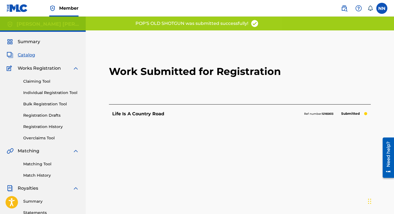
drag, startPoint x: 394, startPoint y: 61, endPoint x: 397, endPoint y: 74, distance: 13.1
click at [394, 74] on html "Accessibility Screen-Reader Guide, Feedback, and Issue Reporting | New window M…" at bounding box center [197, 107] width 394 height 214
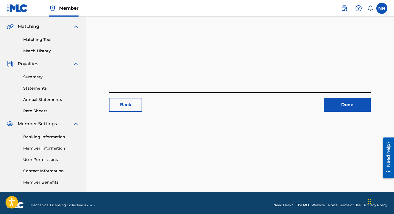
scroll to position [129, 0]
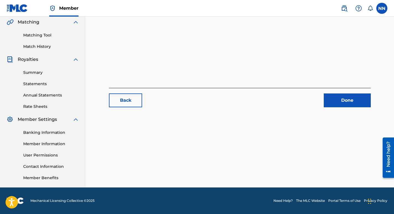
click at [353, 105] on link "Done" at bounding box center [347, 101] width 47 height 14
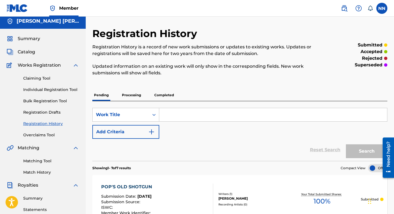
scroll to position [2, 0]
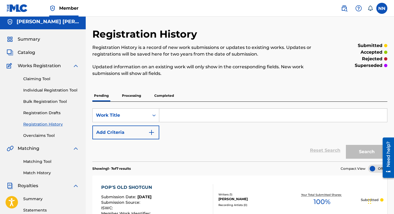
click at [28, 52] on span "Catalog" at bounding box center [26, 52] width 17 height 7
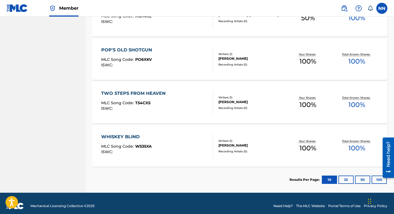
scroll to position [330, 0]
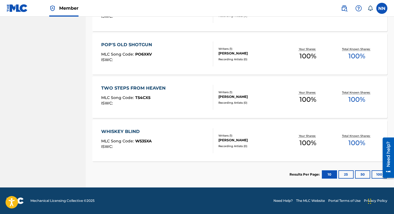
click at [130, 87] on div "TWO STEPS FROM HEAVEN" at bounding box center [134, 88] width 67 height 7
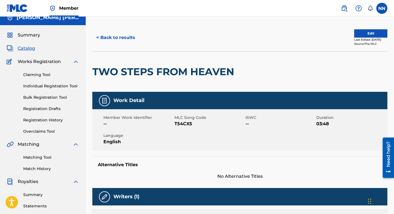
scroll to position [6, 0]
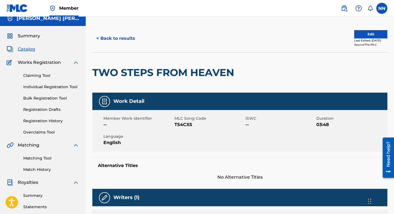
click at [366, 33] on button "Edit" at bounding box center [370, 34] width 33 height 8
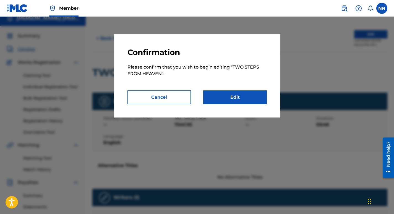
click at [239, 102] on link "Edit" at bounding box center [235, 97] width 64 height 14
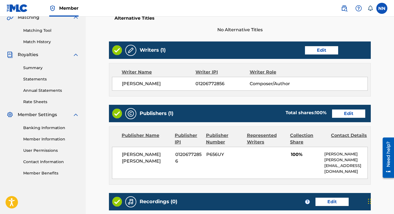
scroll to position [156, 0]
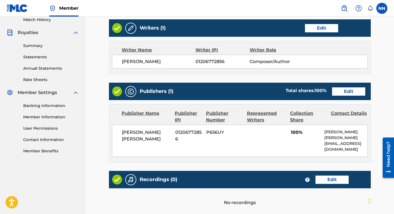
click at [343, 93] on link "Edit" at bounding box center [348, 91] width 33 height 8
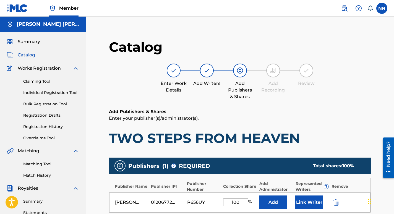
click at [313, 203] on button "Link Writer" at bounding box center [310, 203] width 28 height 14
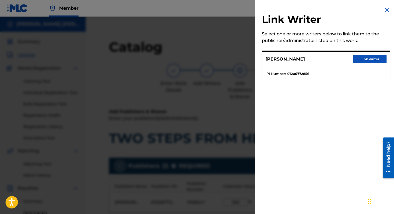
click at [366, 58] on button "Link writer" at bounding box center [370, 59] width 33 height 8
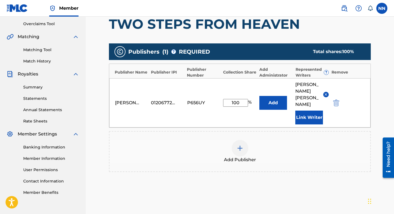
scroll to position [156, 0]
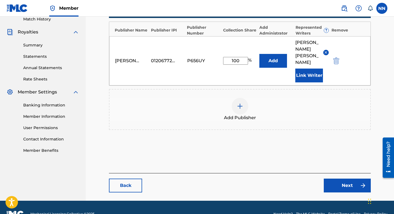
click at [346, 179] on link "Next" at bounding box center [347, 186] width 47 height 14
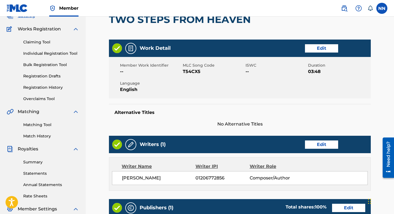
scroll to position [33, 0]
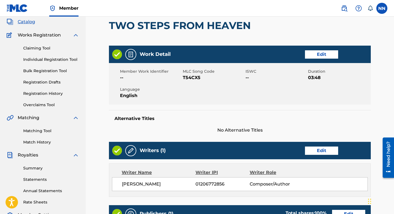
click at [28, 21] on span "Catalog" at bounding box center [26, 22] width 17 height 7
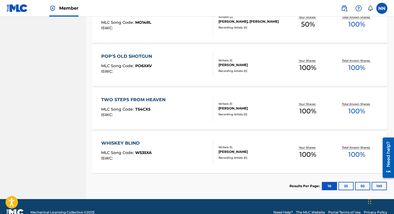
scroll to position [330, 0]
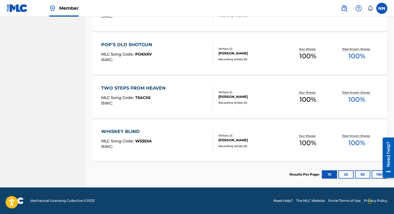
click at [127, 44] on div "POP'S OLD SHOTGUN" at bounding box center [128, 45] width 54 height 7
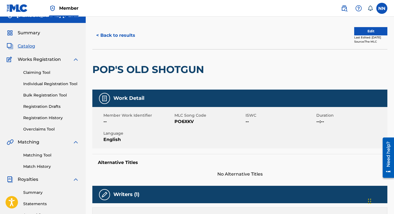
scroll to position [7, 0]
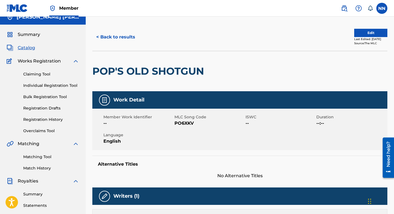
click at [370, 37] on button "Edit" at bounding box center [370, 33] width 33 height 8
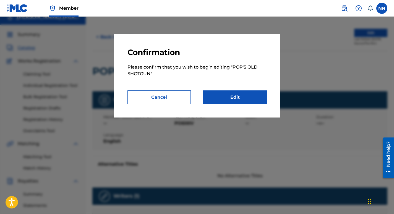
click at [244, 95] on link "Edit" at bounding box center [235, 97] width 64 height 14
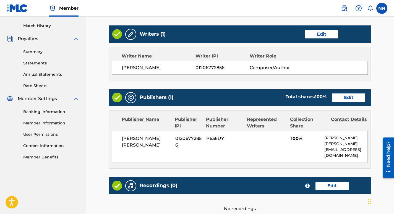
scroll to position [150, 0]
click at [350, 97] on link "Edit" at bounding box center [348, 98] width 33 height 8
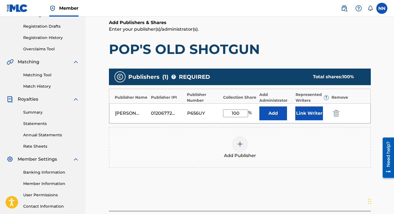
scroll to position [91, 0]
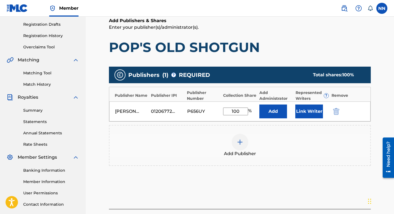
click at [304, 115] on button "Link Writer" at bounding box center [310, 112] width 28 height 14
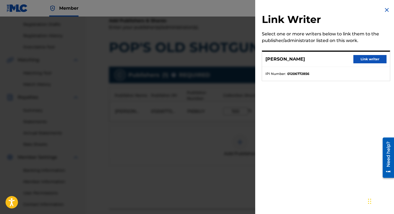
click at [366, 59] on button "Link writer" at bounding box center [370, 59] width 33 height 8
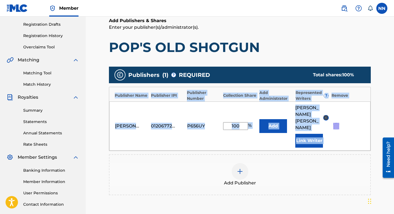
drag, startPoint x: 394, startPoint y: 77, endPoint x: 397, endPoint y: 130, distance: 52.7
click at [394, 123] on html "Accessibility Screen-Reader Guide, Feedback, and Issue Reporting | New window M…" at bounding box center [197, 16] width 394 height 214
drag, startPoint x: 396, startPoint y: 130, endPoint x: 382, endPoint y: 57, distance: 73.6
click at [382, 57] on main "Catalog Enter Work Details Add Writers Add Publishers & Shares Add Recording Re…" at bounding box center [239, 102] width 295 height 327
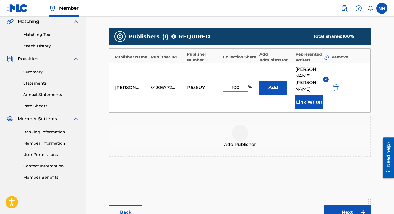
scroll to position [156, 0]
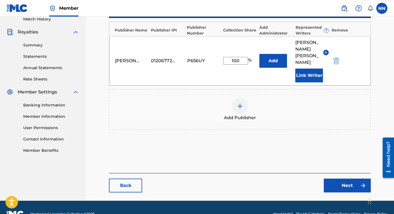
click at [344, 179] on link "Next" at bounding box center [347, 186] width 47 height 14
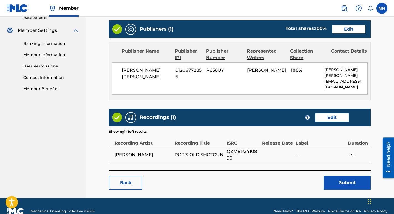
scroll to position [222, 0]
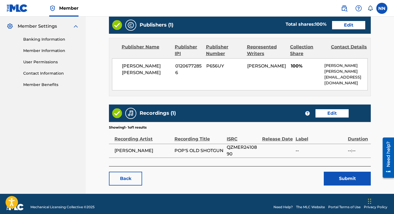
click at [351, 176] on button "Submit" at bounding box center [347, 179] width 47 height 14
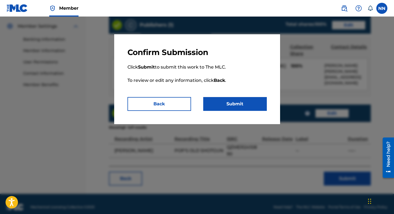
click at [228, 108] on button "Submit" at bounding box center [235, 104] width 64 height 14
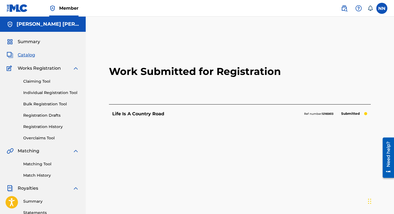
click at [25, 55] on span "Catalog" at bounding box center [26, 55] width 17 height 7
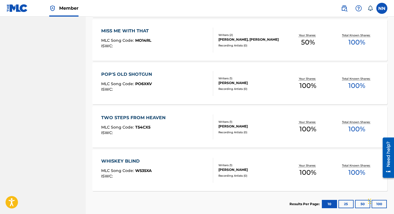
scroll to position [330, 0]
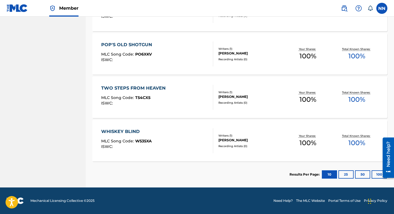
click at [119, 131] on div "WHISKEY BLIND" at bounding box center [126, 131] width 51 height 7
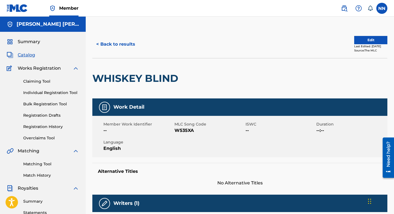
click at [363, 40] on button "Edit" at bounding box center [370, 40] width 33 height 8
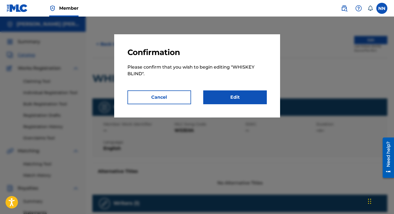
click at [236, 99] on link "Edit" at bounding box center [235, 97] width 64 height 14
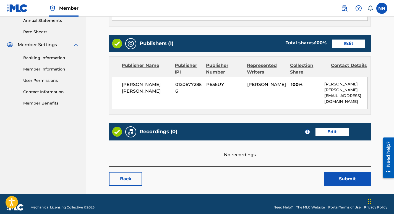
scroll to position [204, 0]
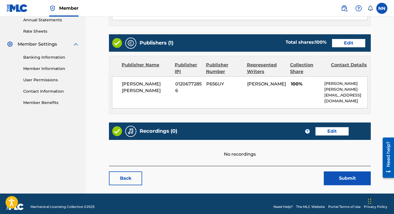
click at [320, 141] on div "No recordings" at bounding box center [240, 149] width 262 height 18
click at [334, 127] on link "Edit" at bounding box center [332, 131] width 33 height 8
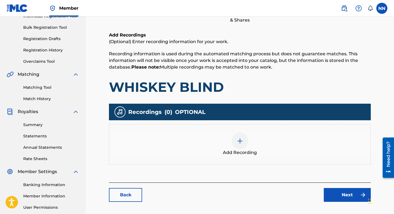
scroll to position [96, 0]
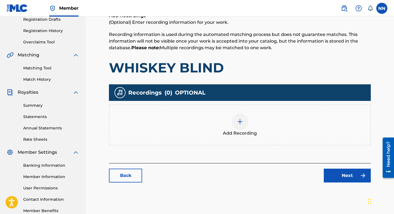
click at [240, 122] on img at bounding box center [240, 121] width 7 height 7
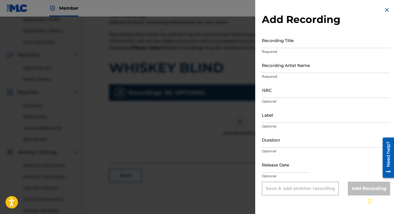
click at [296, 40] on input "Recording Title" at bounding box center [326, 40] width 128 height 16
type input "Whiskey Blind"
click at [297, 64] on input "Recording Artist Name" at bounding box center [326, 65] width 128 height 16
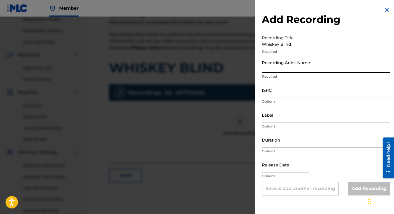
type input "Chris Nelson"
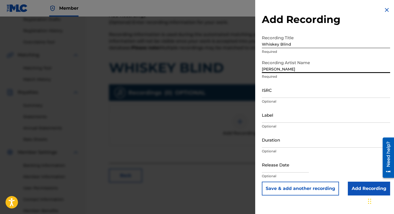
click at [284, 92] on input "ISRC" at bounding box center [326, 90] width 128 height 16
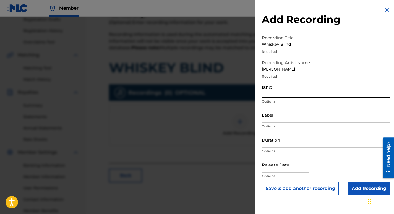
paste input "QZHNA2485059"
type input "QZHNA2485059"
click at [364, 188] on input "Add Recording" at bounding box center [369, 189] width 42 height 14
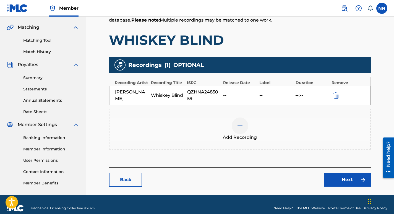
scroll to position [131, 0]
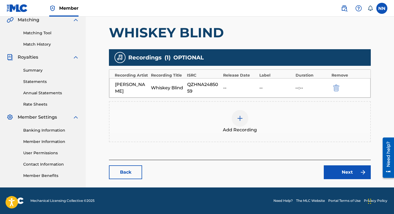
click at [345, 172] on link "Next" at bounding box center [347, 172] width 47 height 14
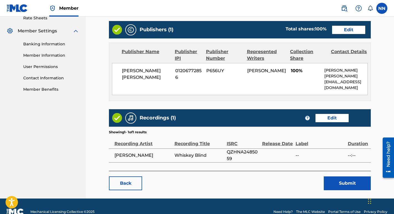
scroll to position [222, 0]
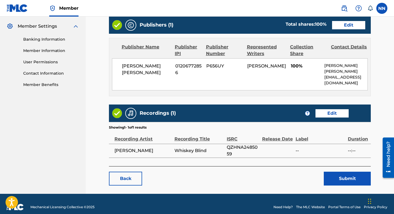
click at [349, 173] on button "Submit" at bounding box center [347, 179] width 47 height 14
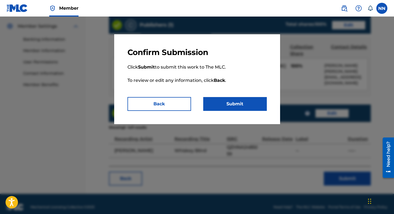
click at [226, 102] on button "Submit" at bounding box center [235, 104] width 64 height 14
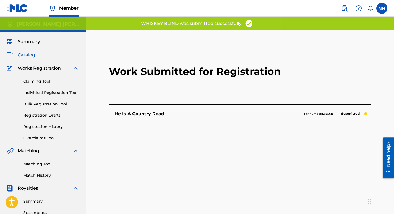
click at [23, 57] on span "Catalog" at bounding box center [26, 55] width 17 height 7
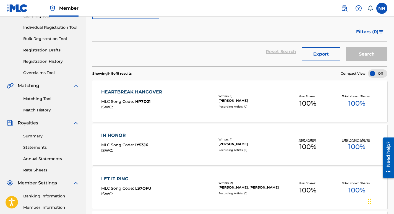
scroll to position [68, 0]
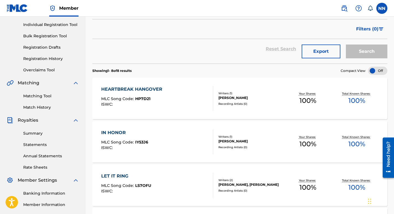
click at [146, 88] on div "HEARTBREAK HANGOVER" at bounding box center [133, 89] width 64 height 7
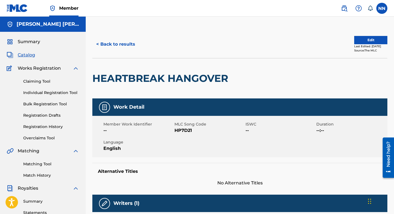
click at [364, 42] on button "Edit" at bounding box center [370, 40] width 33 height 8
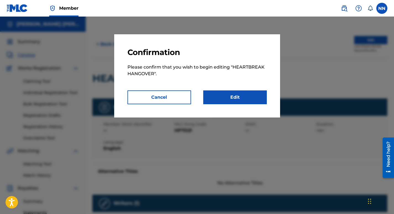
click at [237, 95] on link "Edit" at bounding box center [235, 97] width 64 height 14
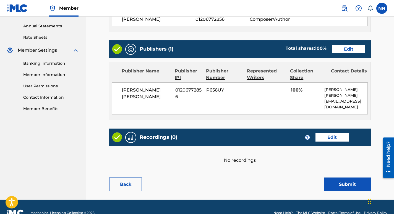
scroll to position [204, 0]
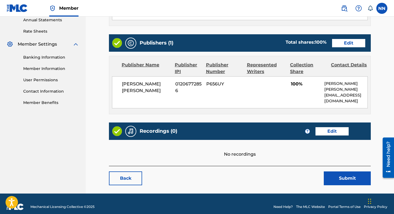
click at [332, 127] on link "Edit" at bounding box center [332, 131] width 33 height 8
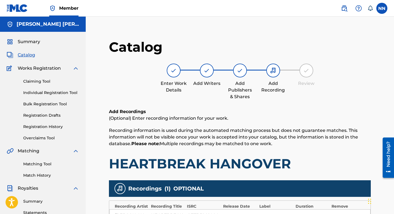
click at [23, 54] on span "Catalog" at bounding box center [26, 55] width 17 height 7
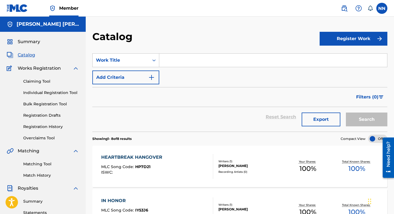
click at [23, 54] on span "Catalog" at bounding box center [26, 55] width 17 height 7
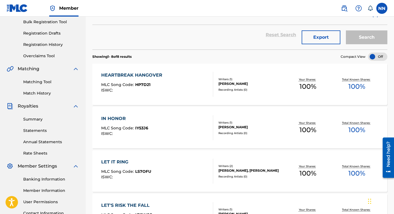
scroll to position [84, 0]
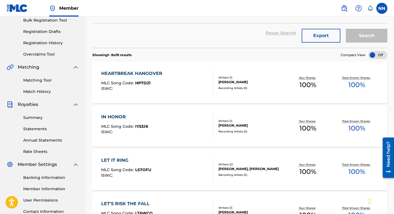
click at [120, 115] on div "IN HONOR" at bounding box center [124, 117] width 47 height 7
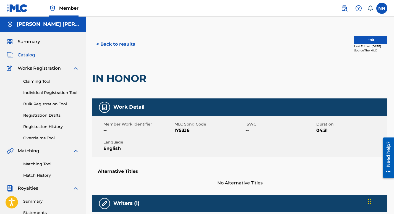
click at [372, 38] on button "Edit" at bounding box center [370, 40] width 33 height 8
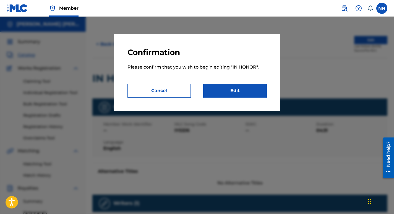
click at [246, 88] on link "Edit" at bounding box center [235, 91] width 64 height 14
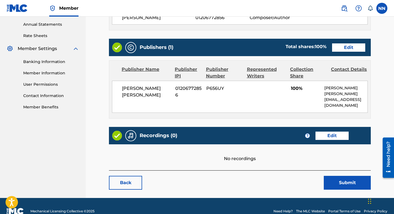
scroll to position [204, 0]
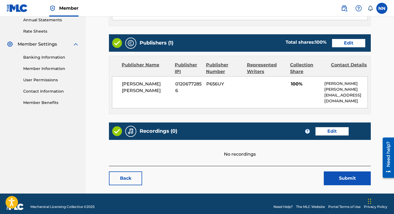
click at [333, 127] on link "Edit" at bounding box center [332, 131] width 33 height 8
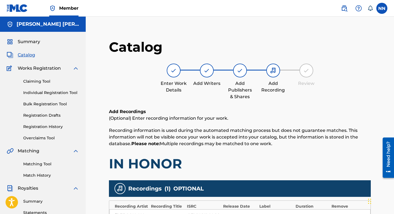
click at [27, 53] on span "Catalog" at bounding box center [26, 55] width 17 height 7
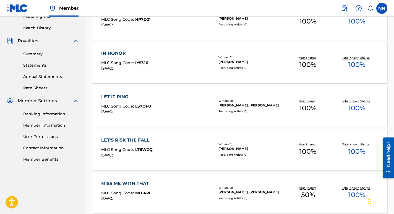
scroll to position [149, 0]
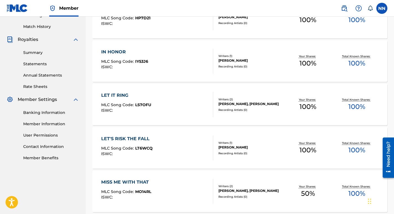
click at [133, 138] on div "LET'S RISK THE FALL" at bounding box center [126, 139] width 51 height 7
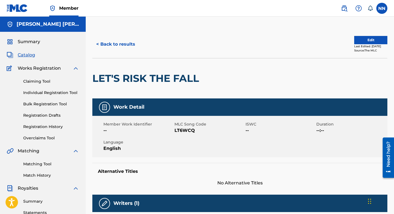
click at [363, 39] on button "Edit" at bounding box center [370, 40] width 33 height 8
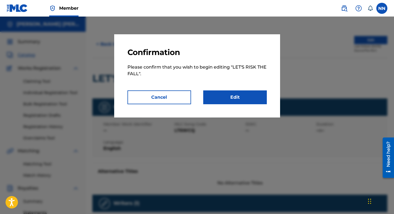
click at [242, 98] on link "Edit" at bounding box center [235, 97] width 64 height 14
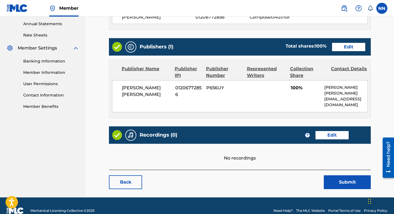
scroll to position [204, 0]
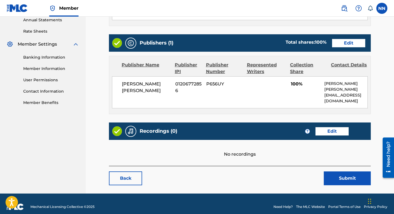
click at [340, 127] on link "Edit" at bounding box center [332, 131] width 33 height 8
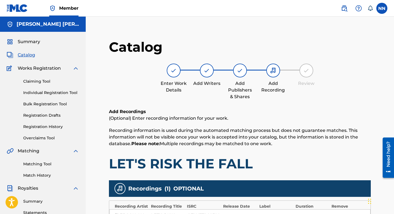
click at [23, 52] on span "Catalog" at bounding box center [26, 55] width 17 height 7
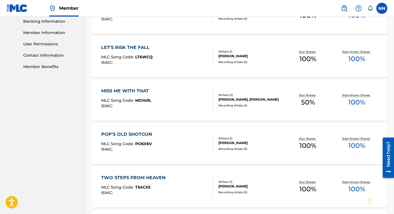
scroll to position [258, 0]
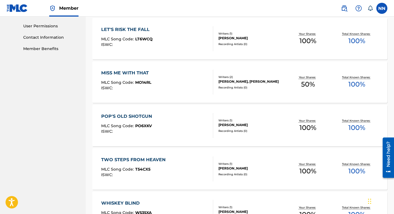
click at [124, 71] on div "MISS ME WITH THAT" at bounding box center [126, 73] width 50 height 7
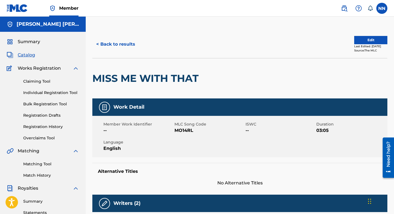
click at [359, 39] on button "Edit" at bounding box center [370, 40] width 33 height 8
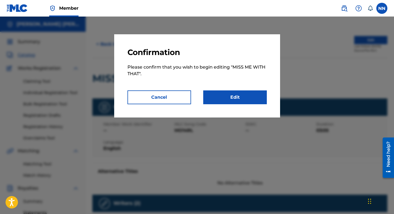
click at [235, 96] on link "Edit" at bounding box center [235, 97] width 64 height 14
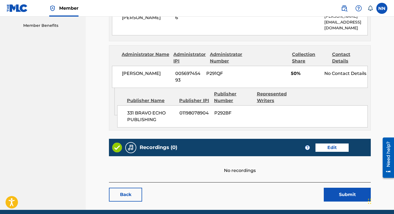
scroll to position [297, 0]
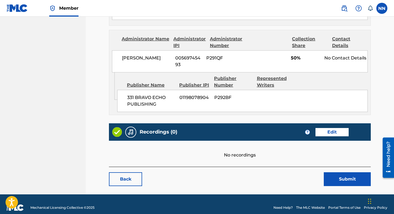
click at [339, 128] on link "Edit" at bounding box center [332, 132] width 33 height 8
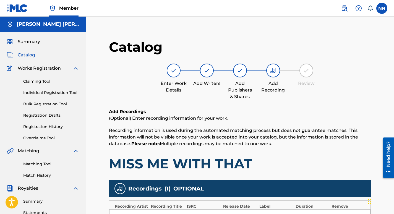
click at [21, 56] on span "Catalog" at bounding box center [26, 55] width 17 height 7
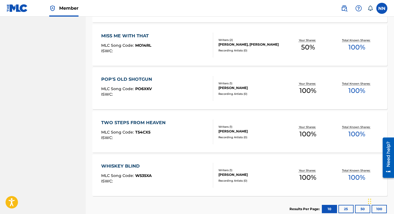
scroll to position [296, 0]
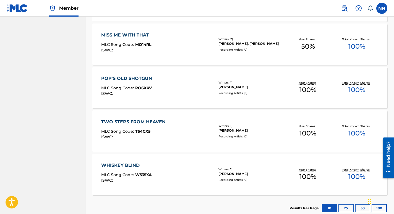
click at [118, 80] on div "POP'S OLD SHOTGUN" at bounding box center [128, 78] width 54 height 7
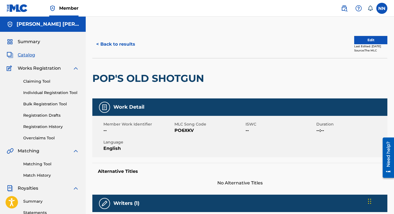
click at [370, 38] on button "Edit" at bounding box center [370, 40] width 33 height 8
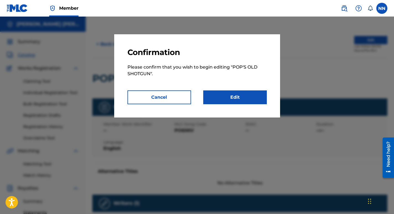
click at [242, 94] on link "Edit" at bounding box center [235, 97] width 64 height 14
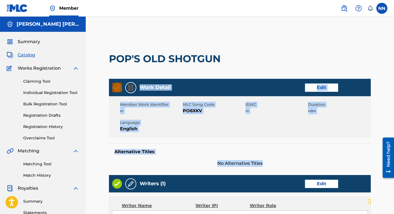
drag, startPoint x: 394, startPoint y: 66, endPoint x: 397, endPoint y: 157, distance: 91.6
click at [394, 157] on html "Accessibility Screen-Reader Guide, Feedback, and Issue Reporting | New window M…" at bounding box center [197, 107] width 394 height 214
click at [376, 51] on main "< Back POP'S OLD SHOTGUN Work Detail Edit Member Work Identifier -- MLC Song Co…" at bounding box center [239, 213] width 295 height 367
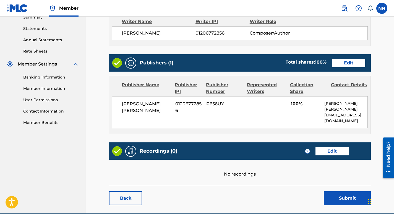
scroll to position [204, 0]
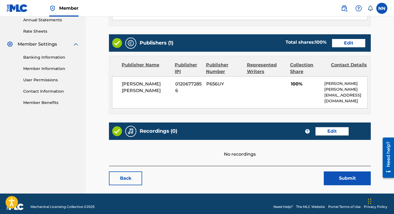
click at [330, 127] on link "Edit" at bounding box center [332, 131] width 33 height 8
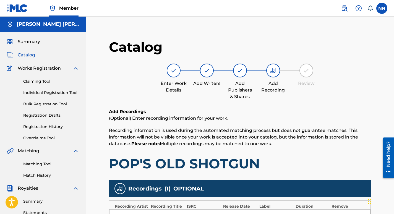
click at [25, 55] on span "Catalog" at bounding box center [26, 55] width 17 height 7
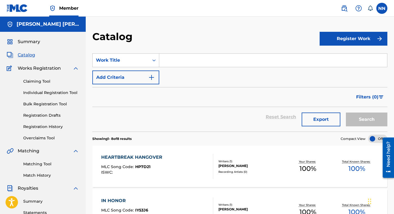
click at [27, 54] on span "Catalog" at bounding box center [26, 55] width 17 height 7
click at [25, 55] on span "Catalog" at bounding box center [26, 55] width 17 height 7
click at [28, 55] on span "Catalog" at bounding box center [26, 55] width 17 height 7
click at [23, 54] on span "Catalog" at bounding box center [26, 55] width 17 height 7
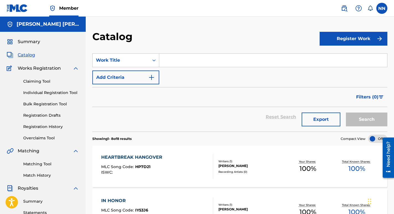
click at [149, 32] on div "Catalog" at bounding box center [205, 38] width 227 height 16
click at [49, 94] on link "Individual Registration Tool" at bounding box center [51, 93] width 56 height 6
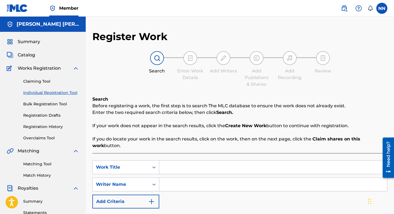
click at [182, 167] on input "Search Form" at bounding box center [273, 167] width 228 height 13
type input "Heaven When You Do"
click at [227, 187] on input "Search Form" at bounding box center [273, 184] width 228 height 13
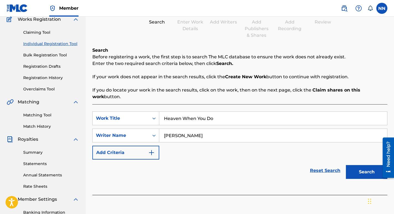
scroll to position [58, 0]
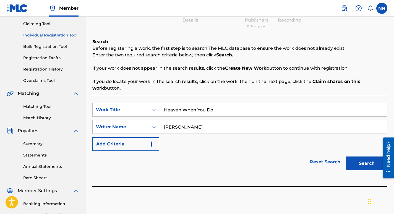
type input "[PERSON_NAME]"
click at [368, 164] on button "Search" at bounding box center [367, 164] width 42 height 14
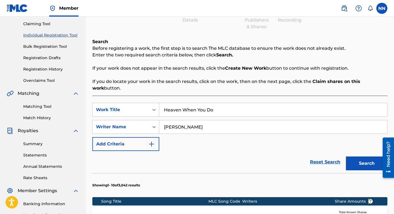
drag, startPoint x: 394, startPoint y: 90, endPoint x: 397, endPoint y: 108, distance: 17.5
click at [394, 108] on html "Accessibility Screen-Reader Guide, Feedback, and Issue Reporting | New window M…" at bounding box center [197, 49] width 394 height 214
drag, startPoint x: 397, startPoint y: 108, endPoint x: 379, endPoint y: 37, distance: 72.9
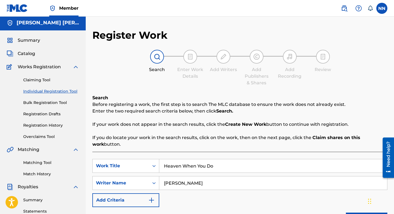
scroll to position [0, 0]
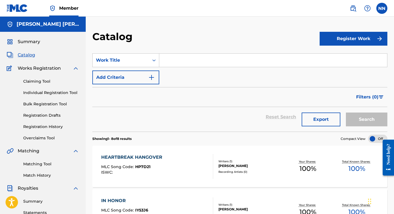
click at [27, 42] on span "Summary" at bounding box center [29, 41] width 22 height 7
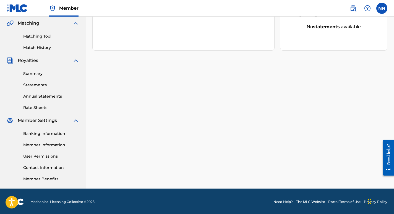
scroll to position [129, 0]
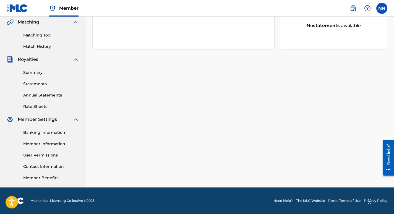
click at [32, 45] on link "Match History" at bounding box center [51, 47] width 56 height 6
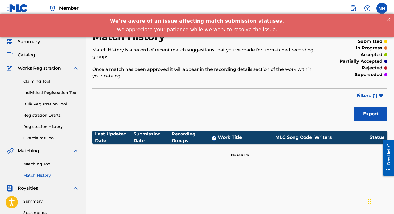
click at [38, 165] on link "Matching Tool" at bounding box center [51, 164] width 56 height 6
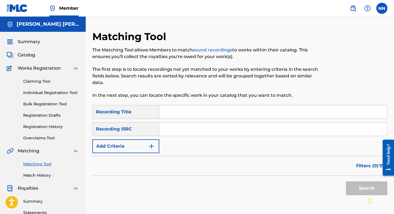
click at [184, 113] on input "Search Form" at bounding box center [273, 111] width 228 height 13
click at [182, 113] on input "Search Form" at bounding box center [273, 111] width 228 height 13
click at [27, 41] on span "Summary" at bounding box center [29, 41] width 22 height 7
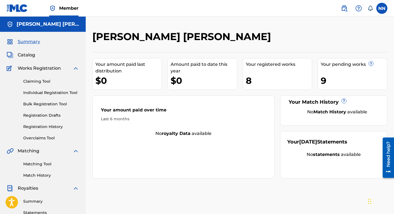
click at [30, 54] on span "Catalog" at bounding box center [26, 55] width 17 height 7
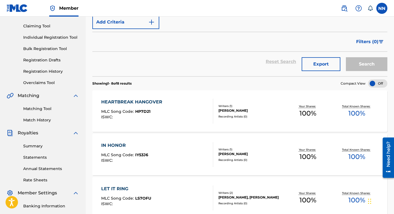
scroll to position [59, 0]
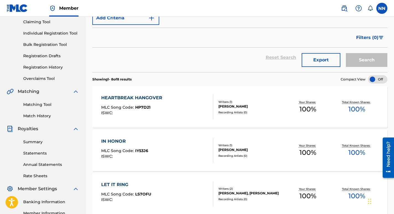
click at [148, 96] on div "HEARTBREAK HANGOVER" at bounding box center [133, 98] width 64 height 7
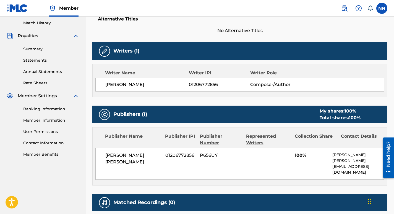
scroll to position [153, 0]
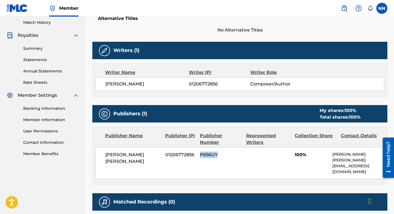
drag, startPoint x: 200, startPoint y: 154, endPoint x: 218, endPoint y: 155, distance: 17.5
click at [218, 155] on span "P656UY" at bounding box center [221, 155] width 42 height 7
copy span "P656UY"
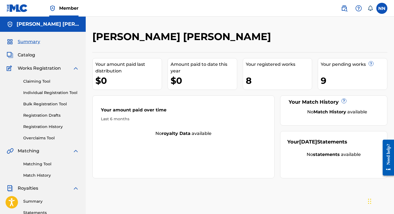
click at [43, 92] on link "Individual Registration Tool" at bounding box center [51, 93] width 56 height 6
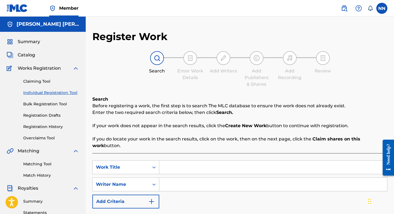
click at [196, 167] on input "Search Form" at bounding box center [273, 167] width 228 height 13
type input "moonshine memories"
click at [194, 182] on input "Search Form" at bounding box center [273, 184] width 228 height 13
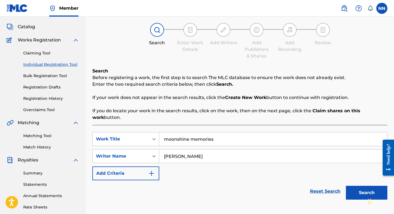
scroll to position [38, 0]
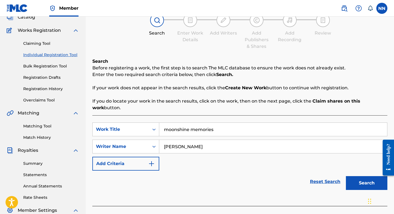
type input "[PERSON_NAME]"
click at [368, 184] on button "Search" at bounding box center [367, 183] width 42 height 14
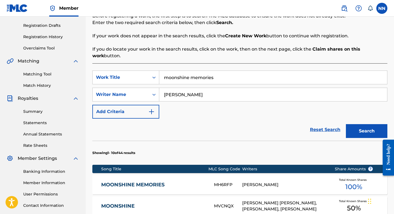
scroll to position [121, 0]
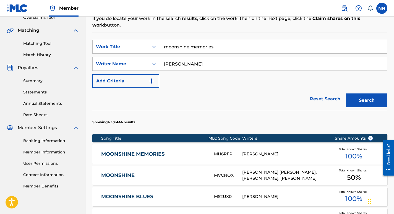
click at [278, 155] on div "[PERSON_NAME]" at bounding box center [284, 154] width 84 height 6
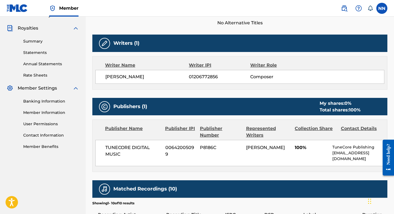
scroll to position [167, 0]
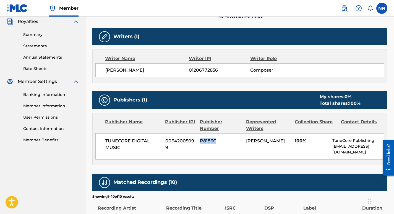
drag, startPoint x: 201, startPoint y: 141, endPoint x: 218, endPoint y: 142, distance: 17.2
click at [218, 142] on span "P8186C" at bounding box center [221, 141] width 42 height 7
copy span "P8186C"
drag, startPoint x: 166, startPoint y: 142, endPoint x: 170, endPoint y: 147, distance: 6.9
click at [170, 147] on span "00642005099" at bounding box center [180, 144] width 31 height 13
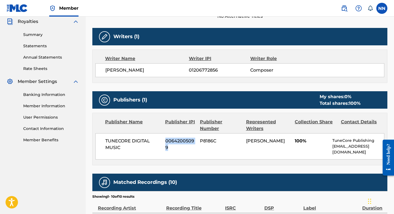
copy span "00642005099"
click at [189, 71] on span "[PERSON_NAME]" at bounding box center [147, 70] width 84 height 7
drag, startPoint x: 189, startPoint y: 71, endPoint x: 220, endPoint y: 69, distance: 31.0
click at [220, 69] on span "01206772856" at bounding box center [219, 70] width 61 height 7
copy span "01206772856"
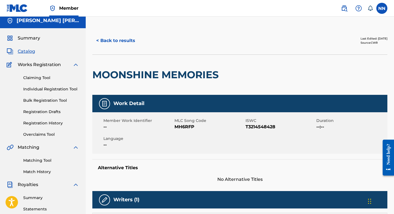
scroll to position [0, 0]
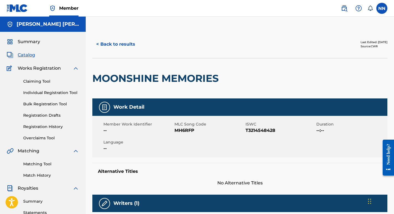
click at [25, 56] on span "Catalog" at bounding box center [26, 55] width 17 height 7
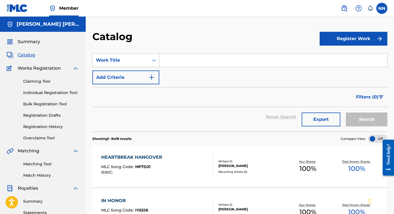
click at [22, 52] on span "Catalog" at bounding box center [26, 55] width 17 height 7
click at [145, 159] on div "HEARTBREAK HANGOVER" at bounding box center [133, 157] width 64 height 7
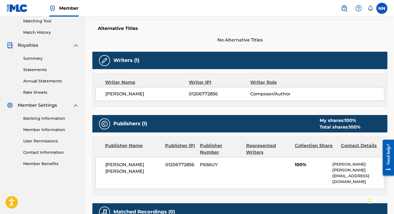
scroll to position [153, 0]
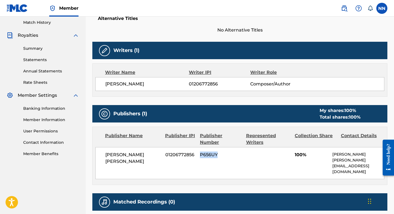
drag, startPoint x: 200, startPoint y: 155, endPoint x: 220, endPoint y: 154, distance: 19.9
click at [220, 154] on span "P656UY" at bounding box center [221, 155] width 42 height 7
copy span "P656UY"
drag, startPoint x: 165, startPoint y: 155, endPoint x: 194, endPoint y: 155, distance: 28.5
click at [194, 155] on span "01206772856" at bounding box center [180, 155] width 31 height 7
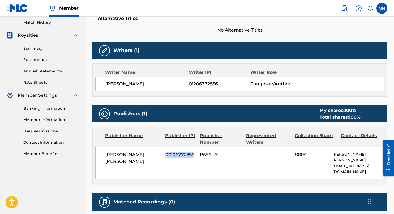
copy span "01206772856"
